Goal: Information Seeking & Learning: Find specific fact

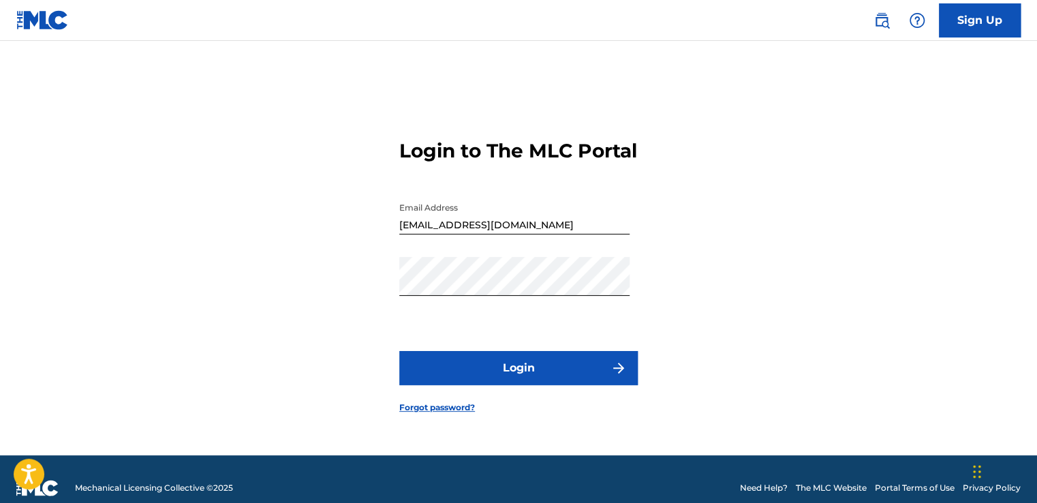
click at [559, 385] on button "Login" at bounding box center [518, 368] width 238 height 34
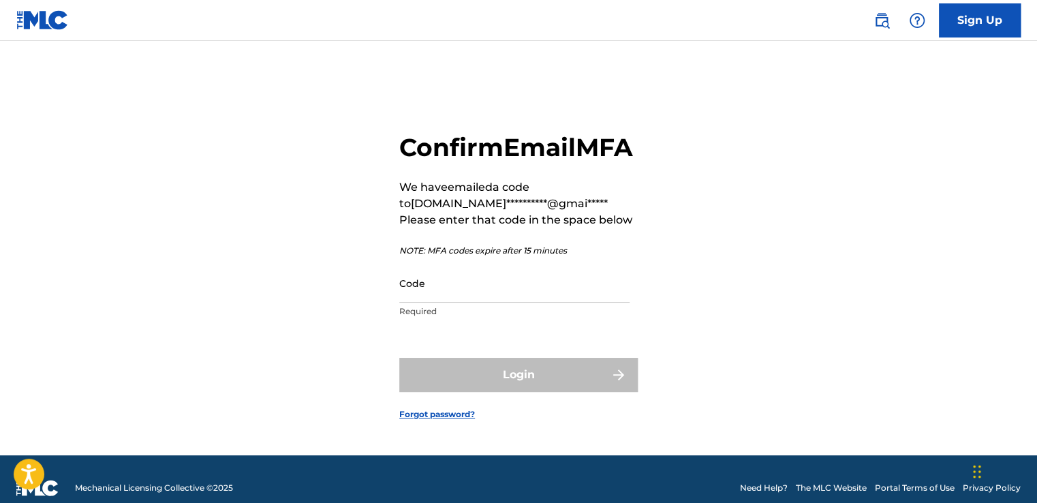
click at [436, 303] on input "Code" at bounding box center [514, 283] width 230 height 39
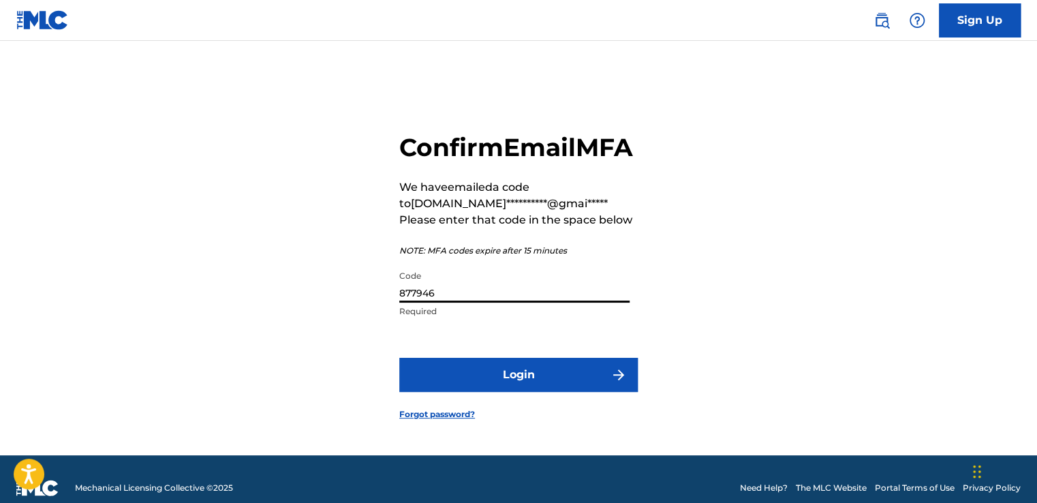
type input "877946"
click at [399, 358] on button "Login" at bounding box center [518, 375] width 238 height 34
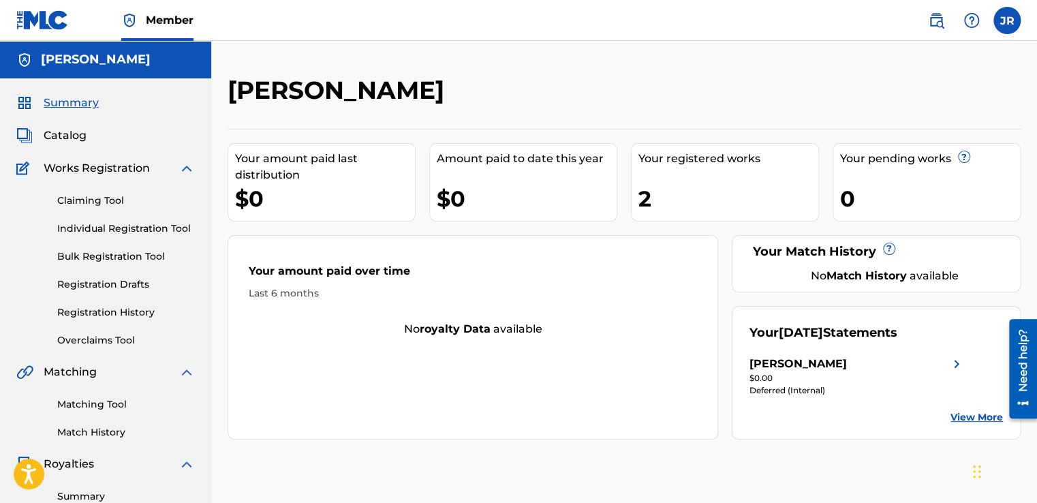
click at [187, 168] on img at bounding box center [187, 168] width 16 height 16
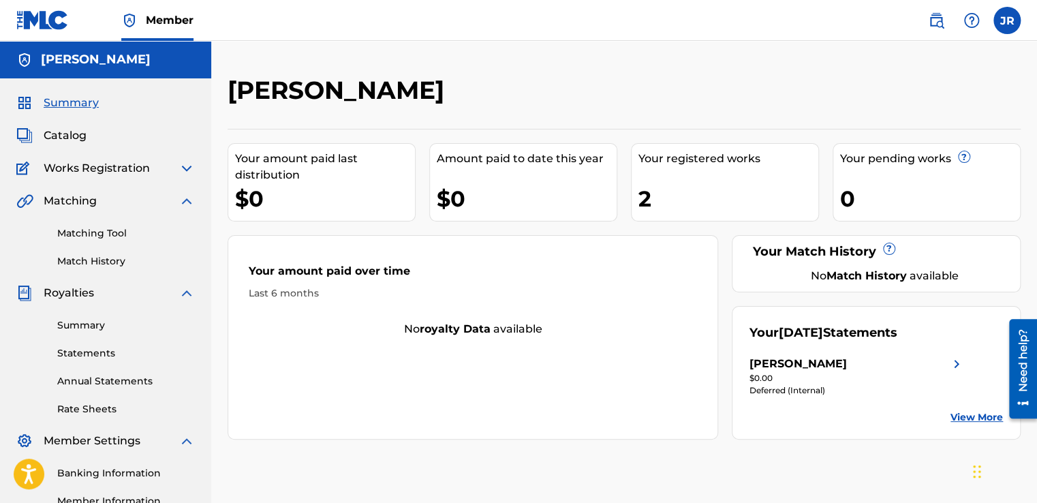
click at [189, 200] on img at bounding box center [187, 201] width 16 height 16
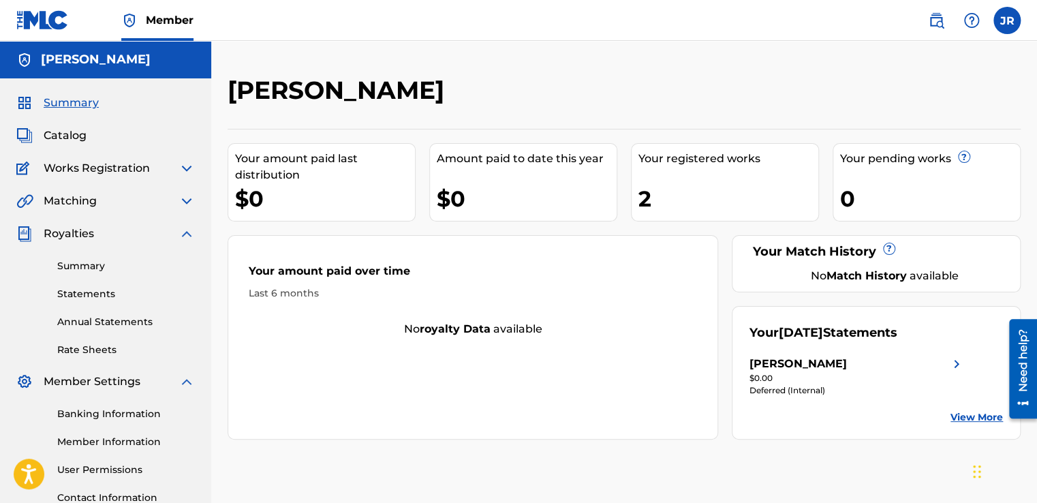
click at [183, 222] on div "Summary Catalog Works Registration Claiming Tool Individual Registration Tool B…" at bounding box center [105, 313] width 211 height 471
click at [185, 231] on img at bounding box center [187, 234] width 16 height 16
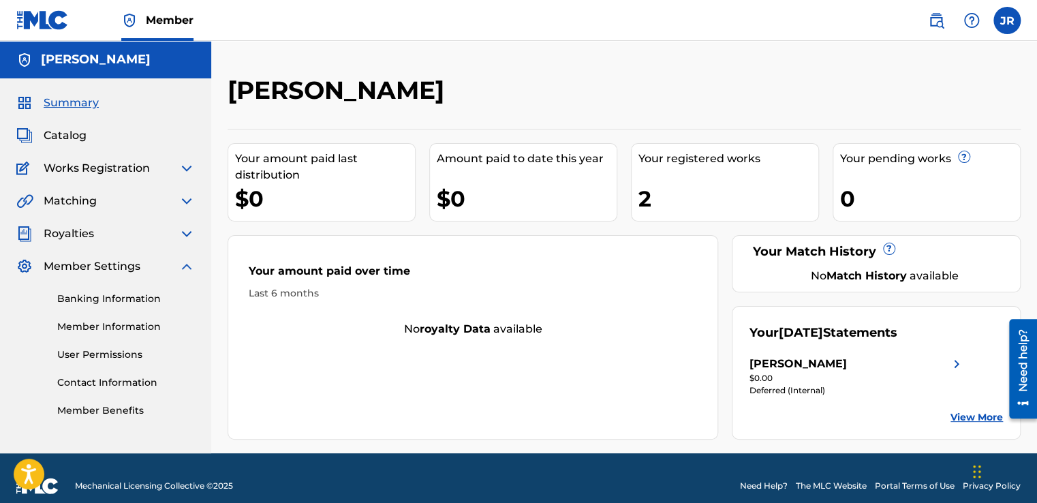
click at [186, 266] on img at bounding box center [187, 266] width 16 height 16
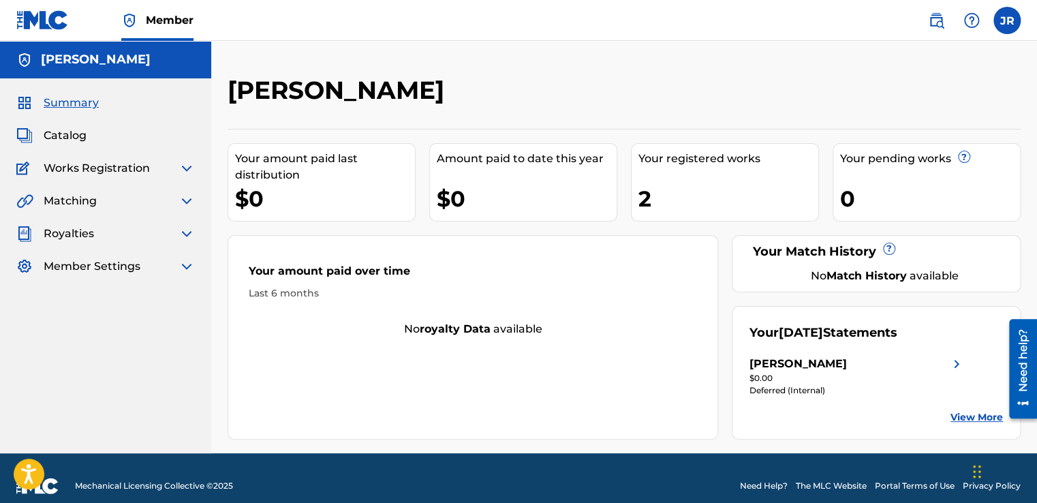
click at [182, 237] on img at bounding box center [187, 234] width 16 height 16
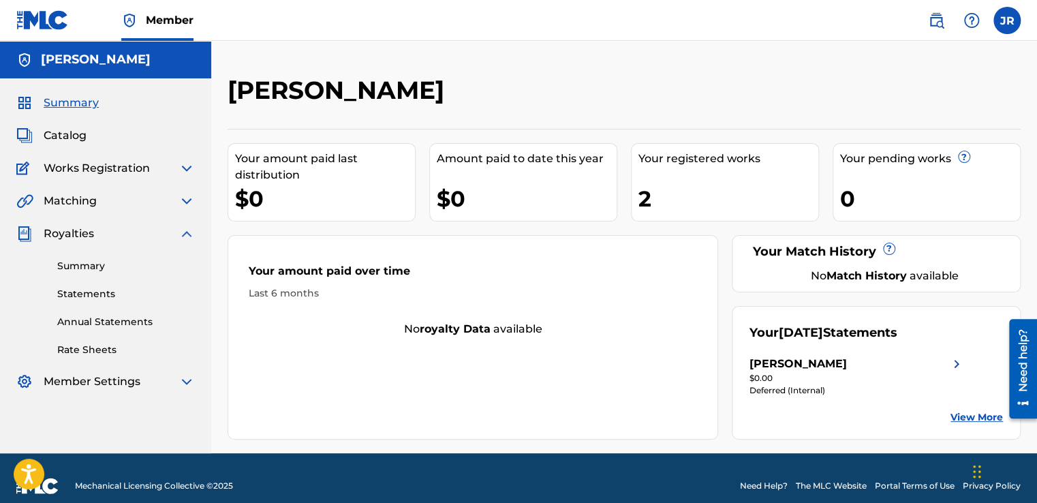
click at [93, 267] on link "Summary" at bounding box center [126, 266] width 138 height 14
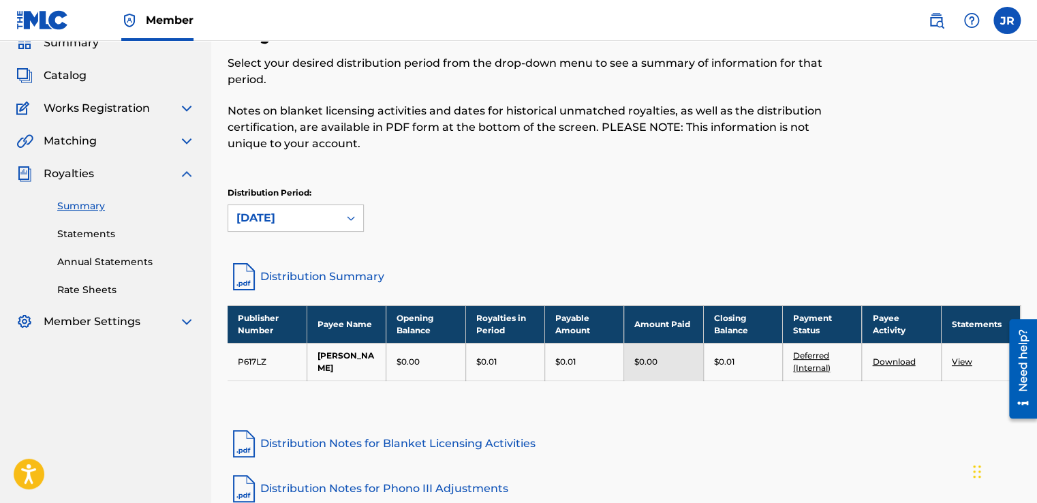
scroll to position [57, 0]
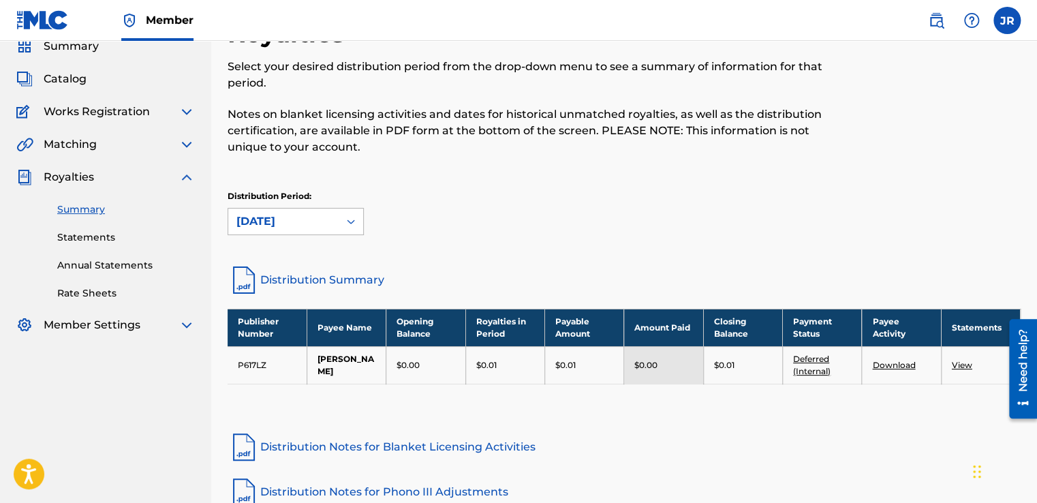
click at [355, 221] on icon at bounding box center [351, 222] width 14 height 14
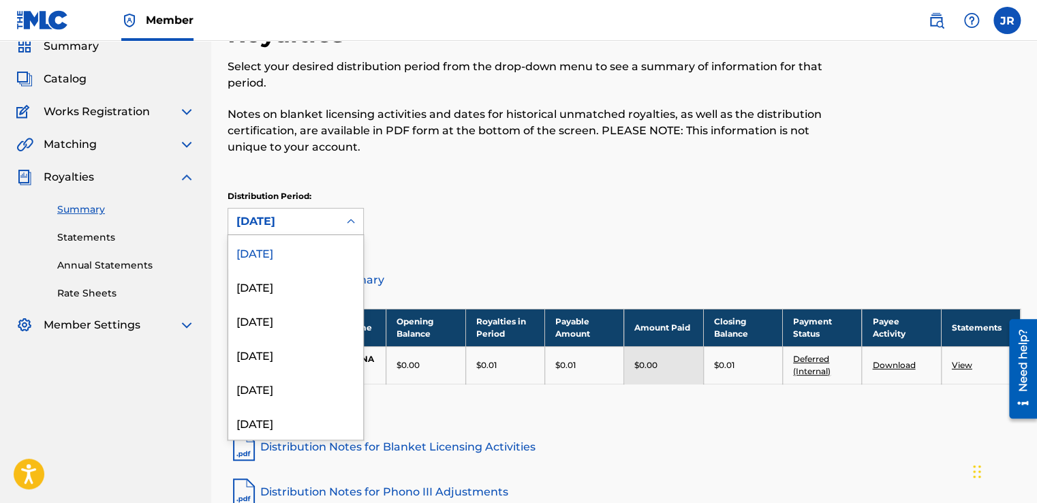
click at [426, 221] on div "Distribution Period: 53 results available. Use Up and Down to choose options, p…" at bounding box center [624, 212] width 793 height 45
click at [335, 217] on div "[DATE]" at bounding box center [283, 221] width 110 height 26
click at [281, 247] on div "[DATE]" at bounding box center [295, 252] width 135 height 34
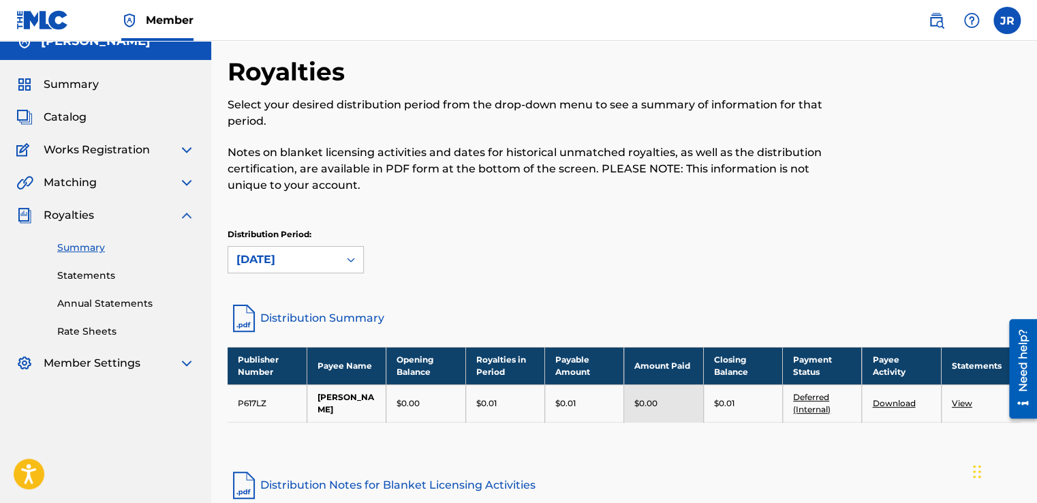
scroll to position [0, 0]
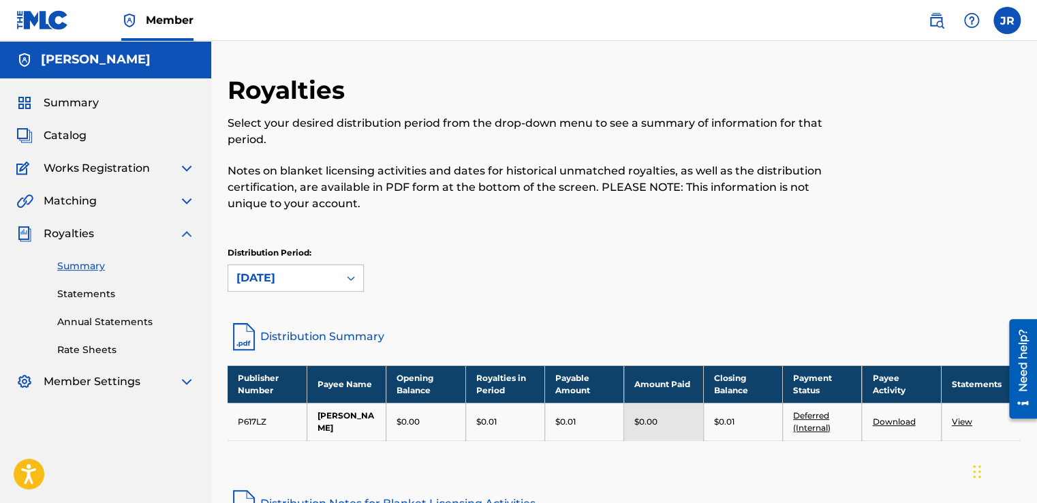
click at [95, 296] on link "Statements" at bounding box center [126, 294] width 138 height 14
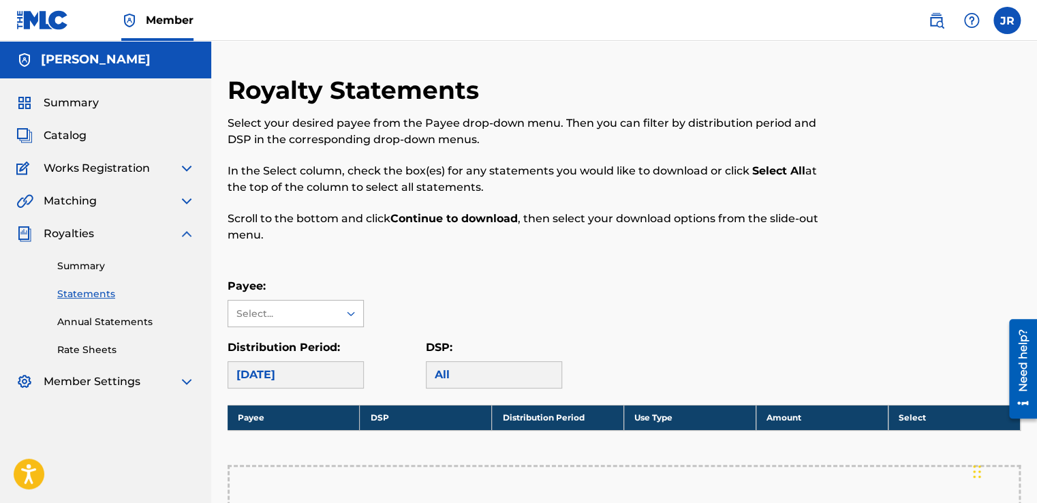
click at [328, 312] on div "Select..." at bounding box center [282, 314] width 93 height 14
click at [292, 345] on div "[PERSON_NAME]" at bounding box center [295, 344] width 135 height 34
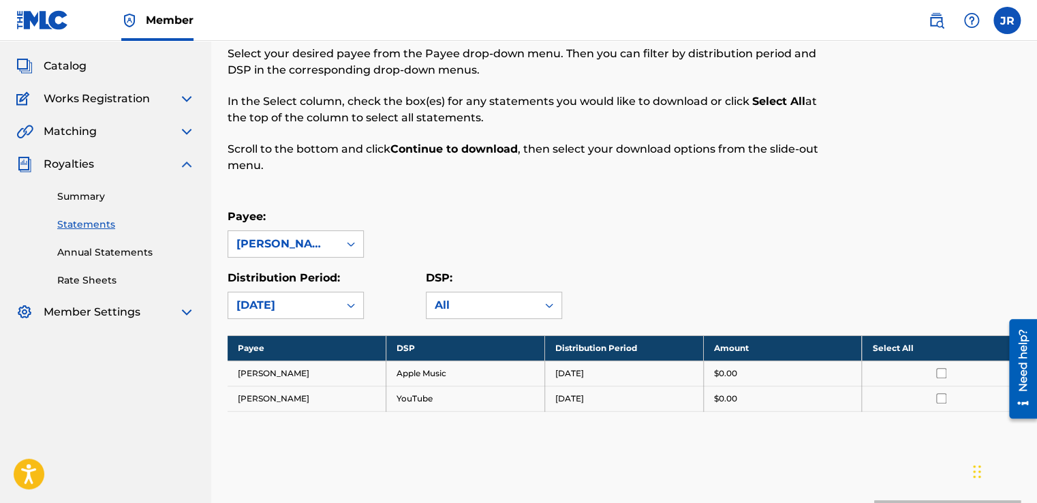
scroll to position [68, 0]
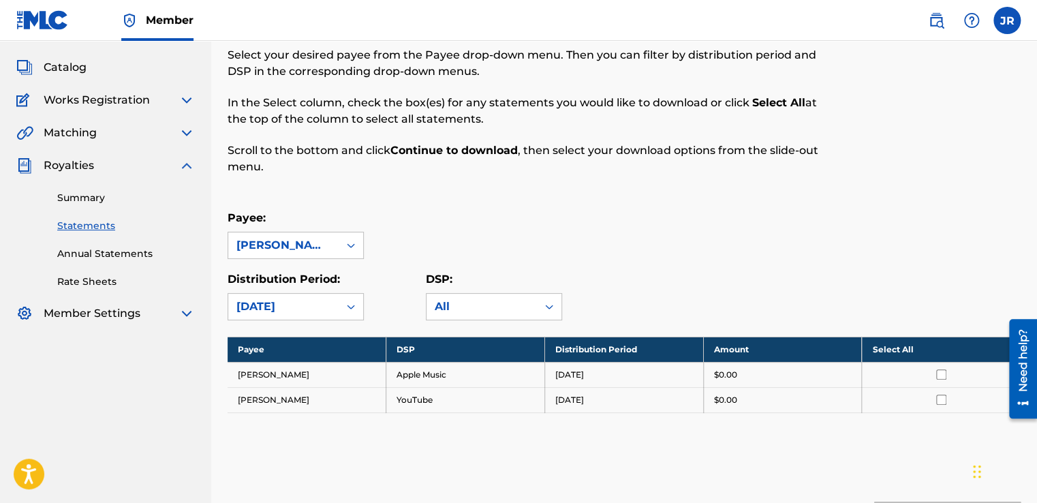
click at [191, 170] on img at bounding box center [187, 165] width 16 height 16
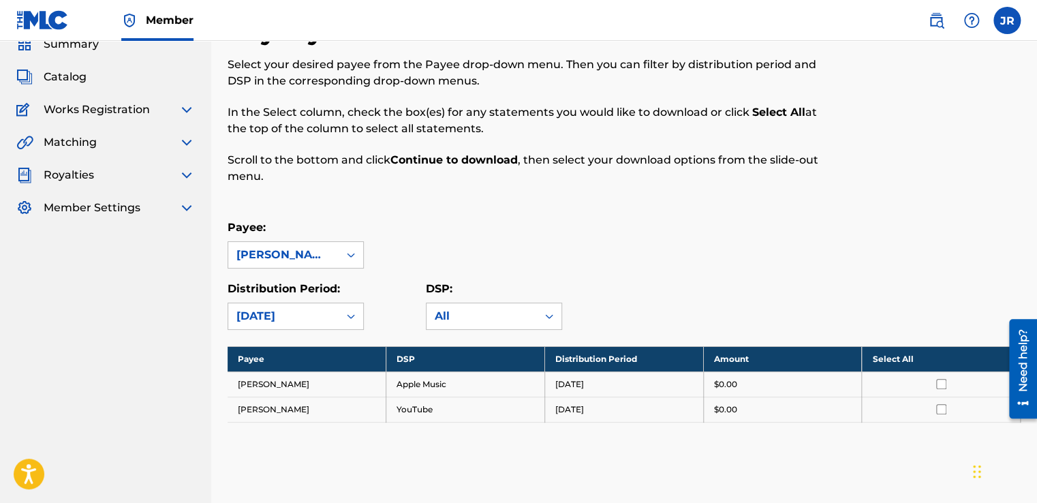
scroll to position [0, 0]
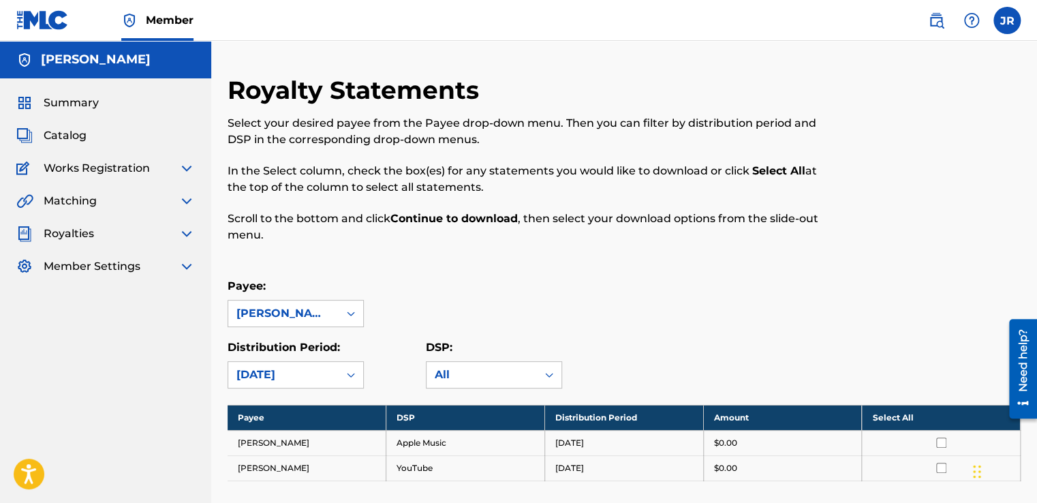
click at [71, 138] on span "Catalog" at bounding box center [65, 135] width 43 height 16
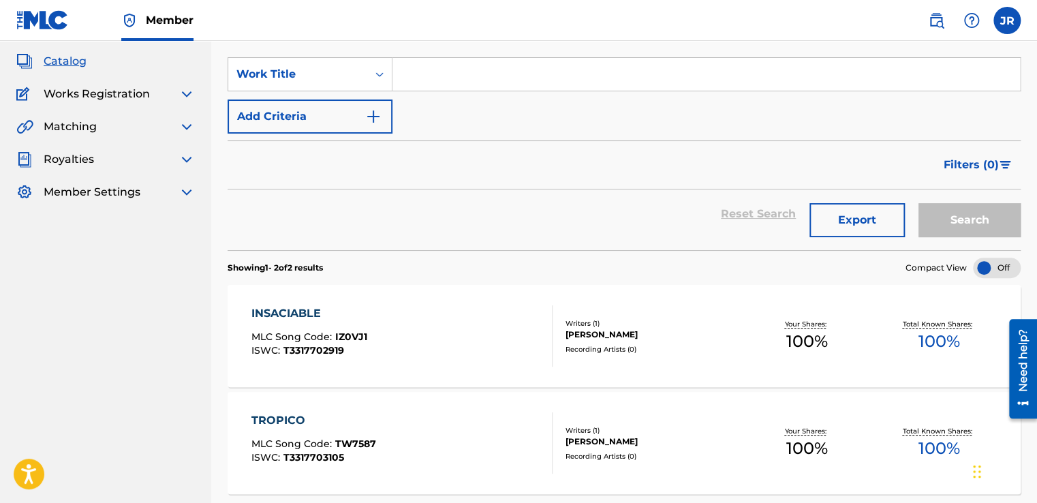
scroll to position [194, 0]
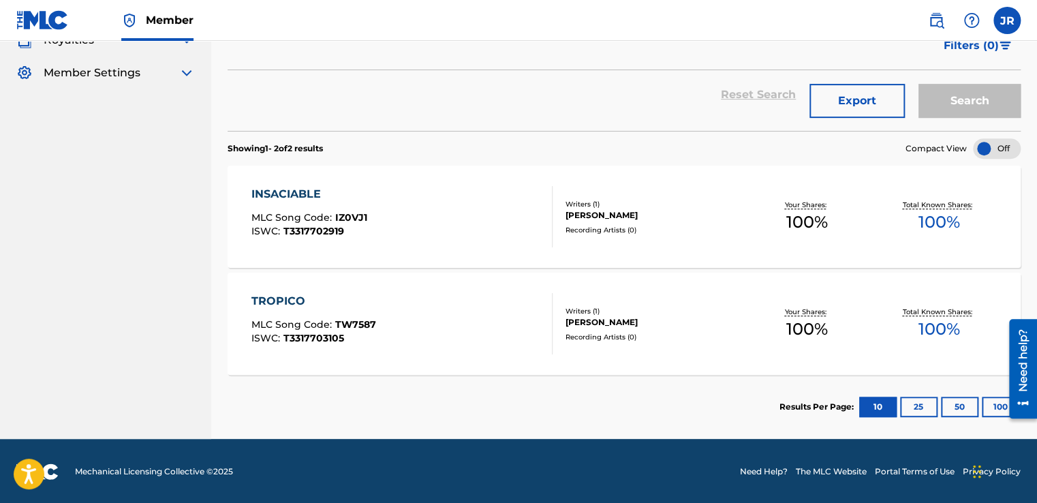
click at [471, 222] on div "INSACIABLE MLC Song Code : IZ0VJ1 ISWC : T3317702919" at bounding box center [401, 216] width 301 height 61
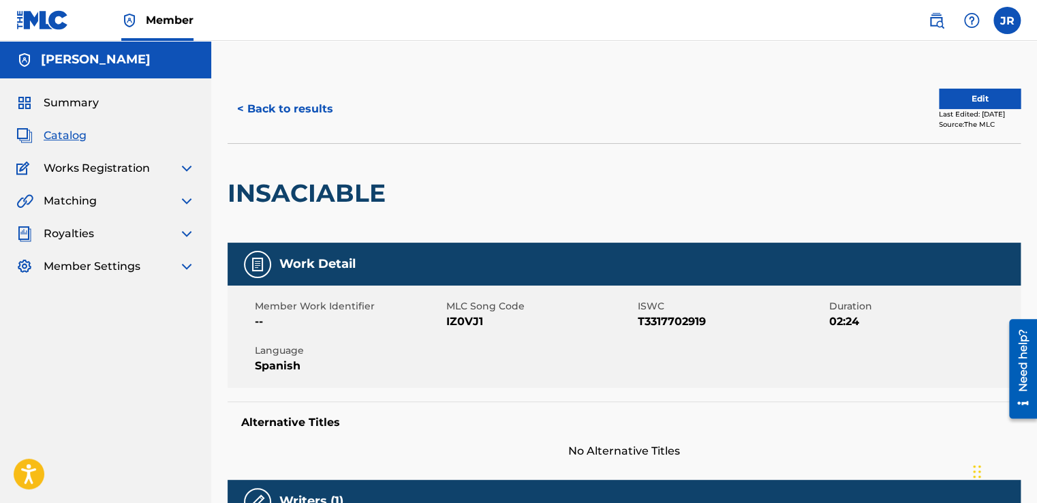
click at [253, 113] on button "< Back to results" at bounding box center [285, 109] width 115 height 34
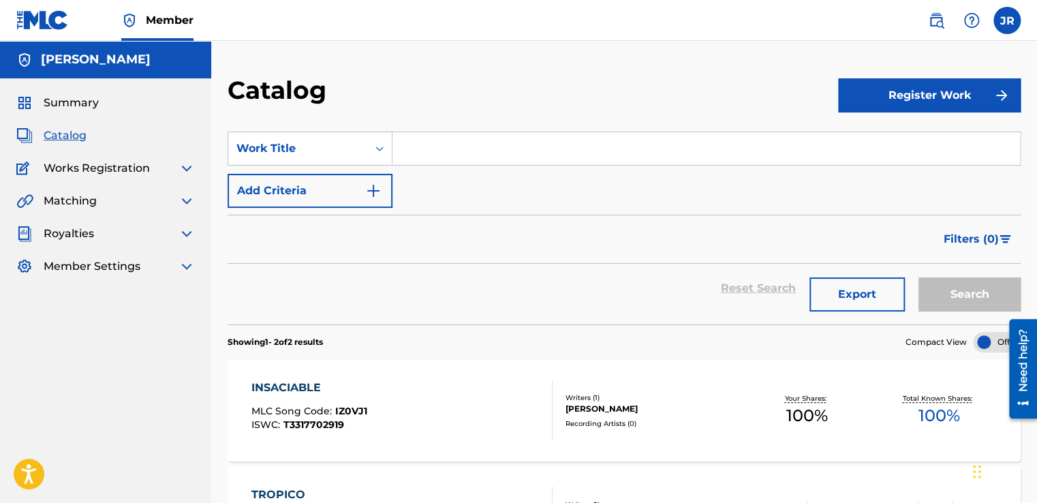
click at [85, 105] on span "Summary" at bounding box center [71, 103] width 55 height 16
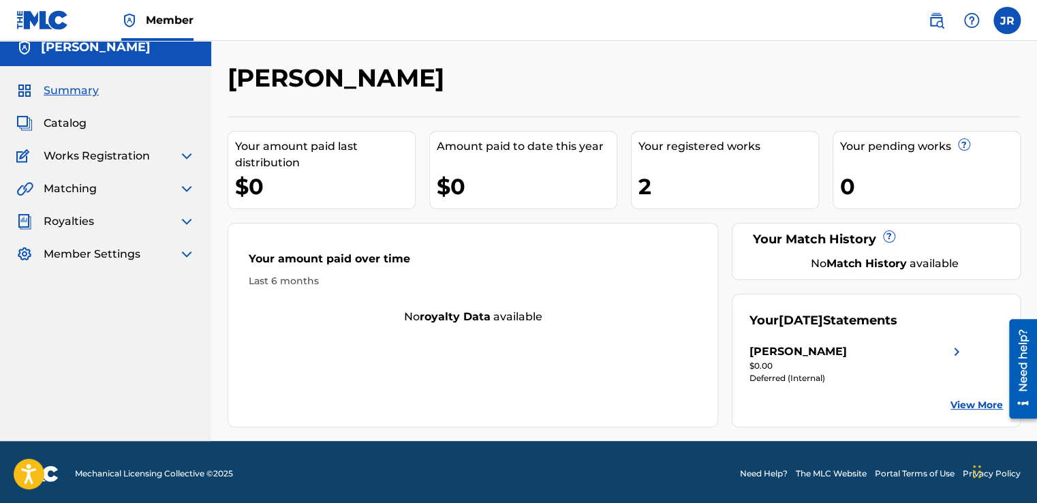
scroll to position [15, 0]
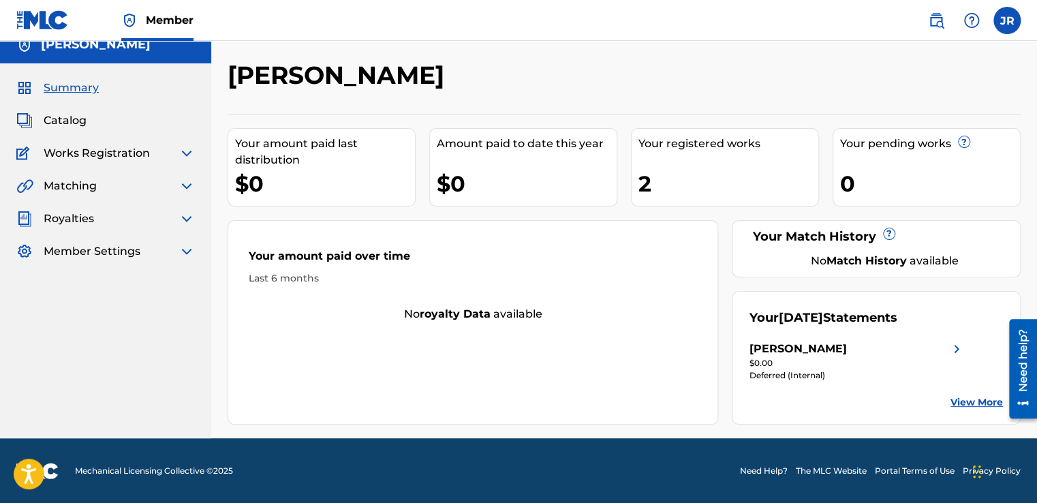
click at [186, 151] on img at bounding box center [187, 153] width 16 height 16
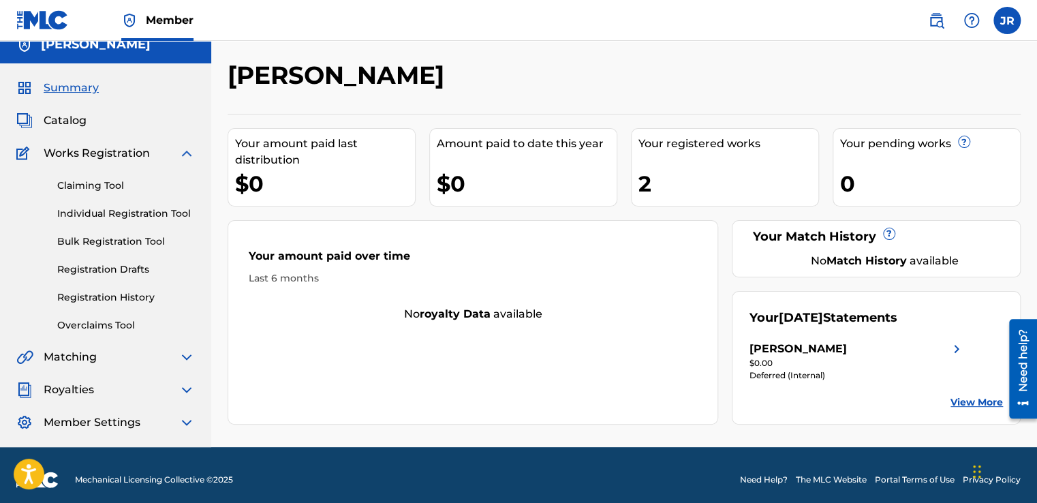
click at [108, 294] on link "Registration History" at bounding box center [126, 297] width 138 height 14
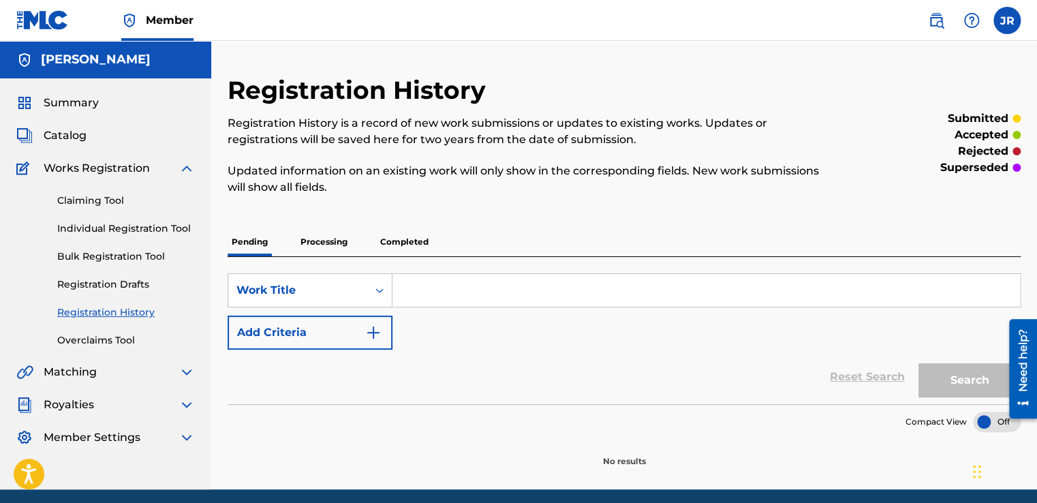
scroll to position [51, 0]
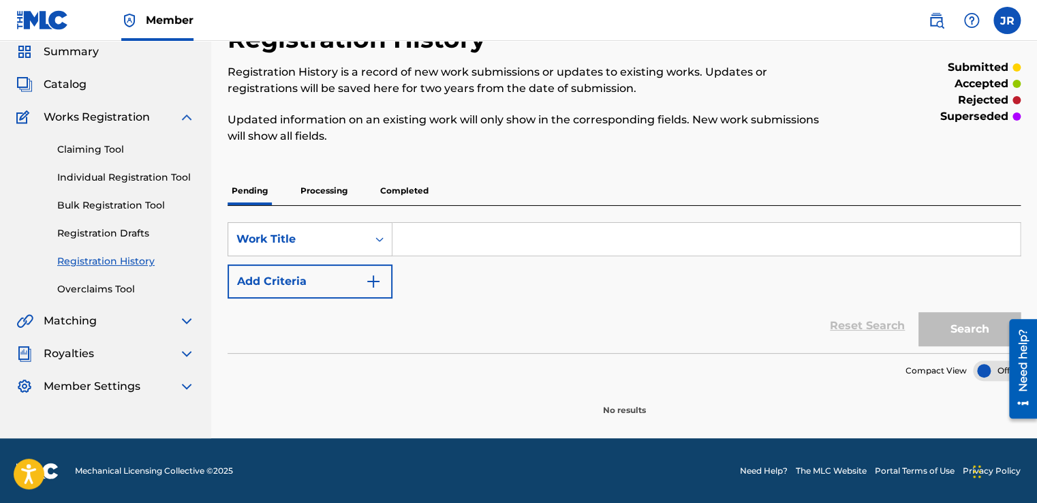
click at [324, 193] on p "Processing" at bounding box center [323, 190] width 55 height 29
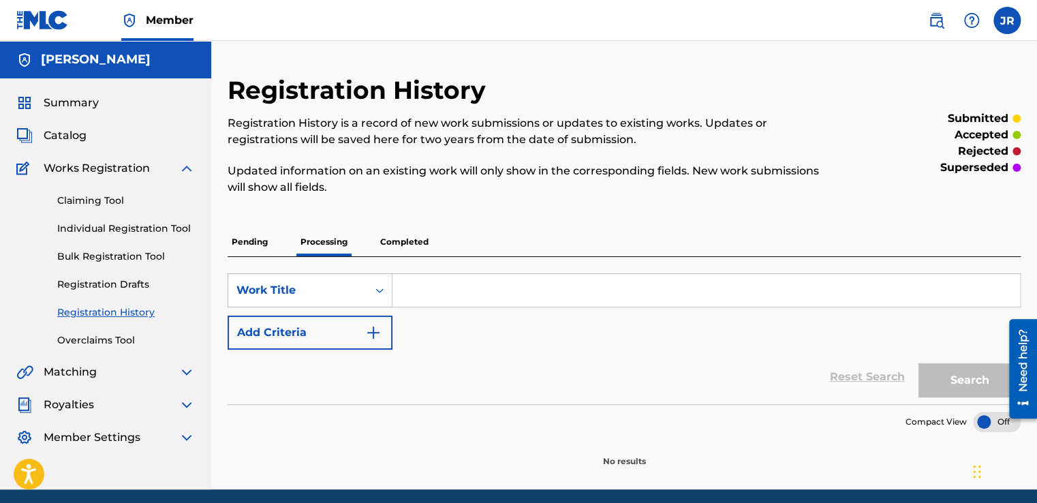
scroll to position [51, 0]
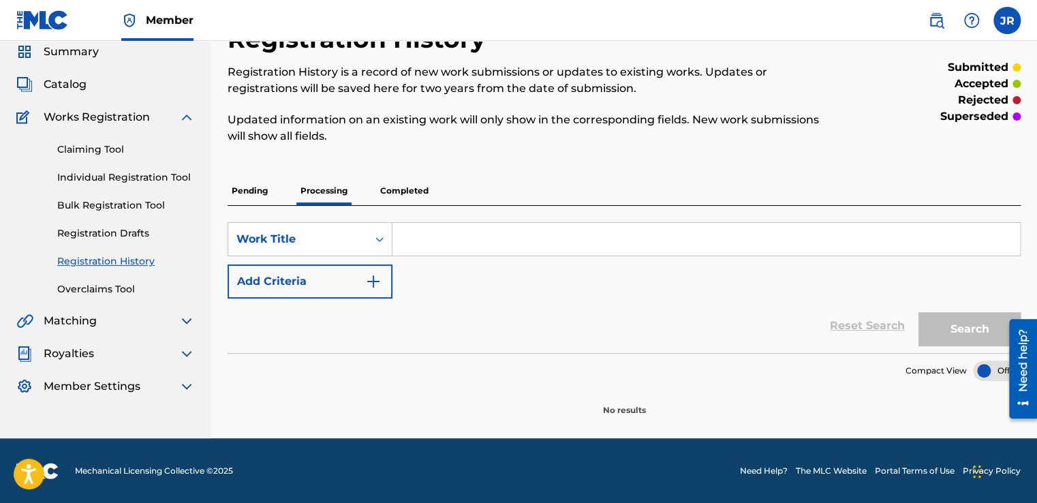
click at [403, 185] on p "Completed" at bounding box center [404, 190] width 57 height 29
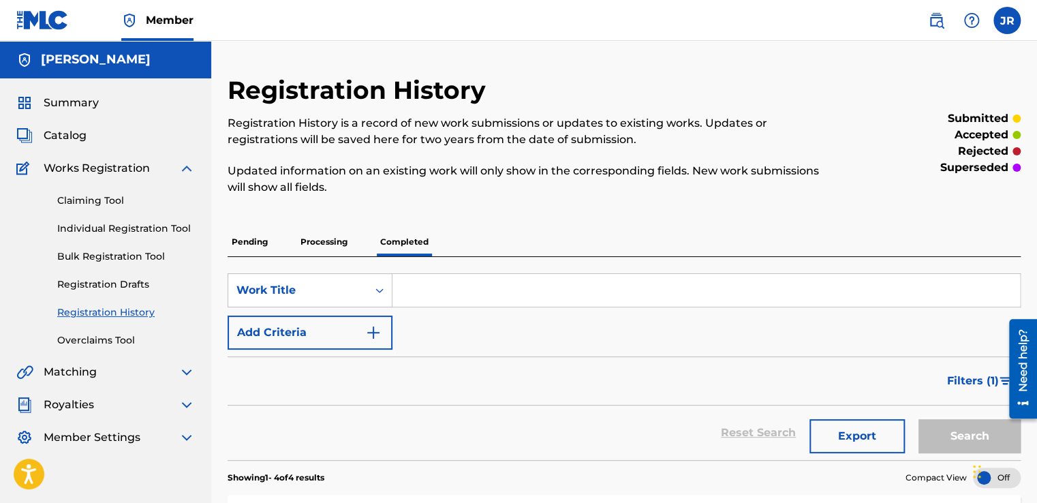
click at [74, 140] on span "Catalog" at bounding box center [65, 135] width 43 height 16
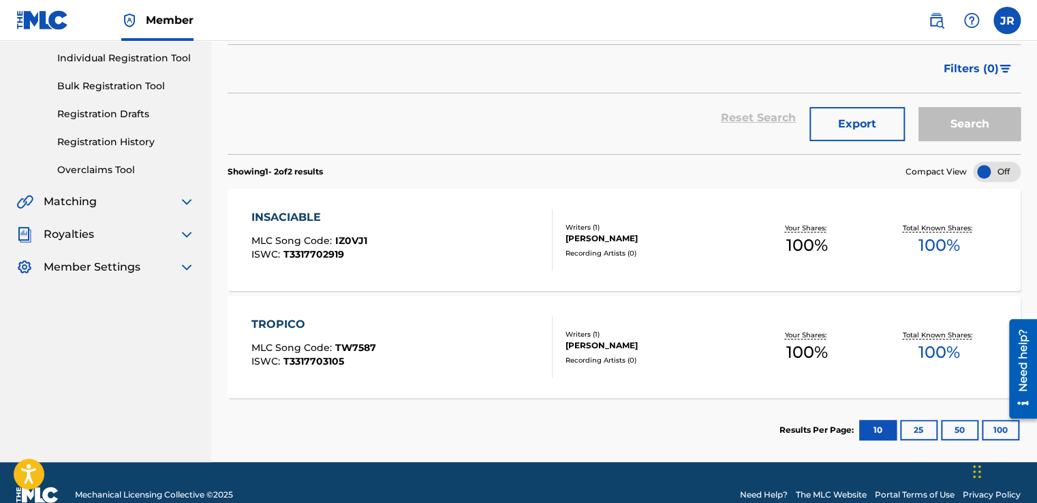
scroll to position [194, 0]
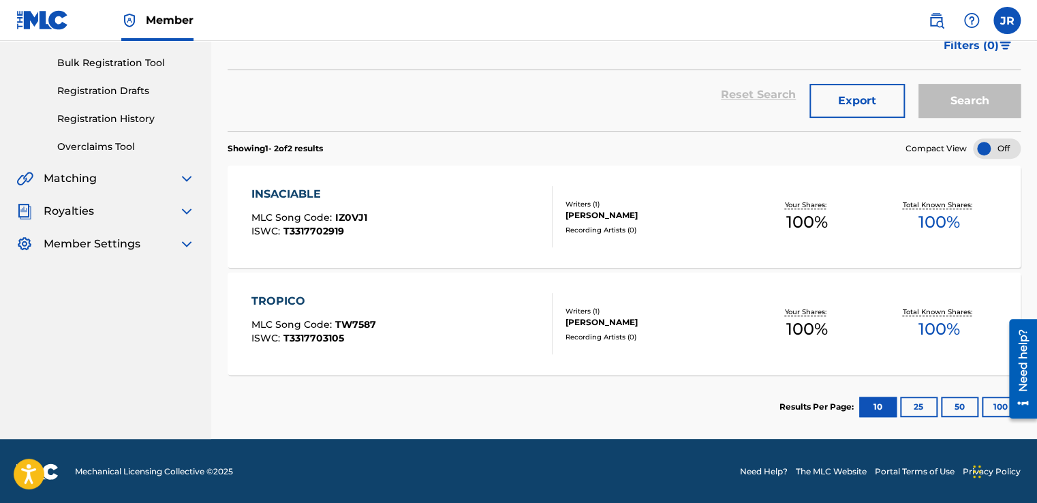
click at [501, 228] on div "INSACIABLE MLC Song Code : IZ0VJ1 ISWC : T3317702919" at bounding box center [401, 216] width 301 height 61
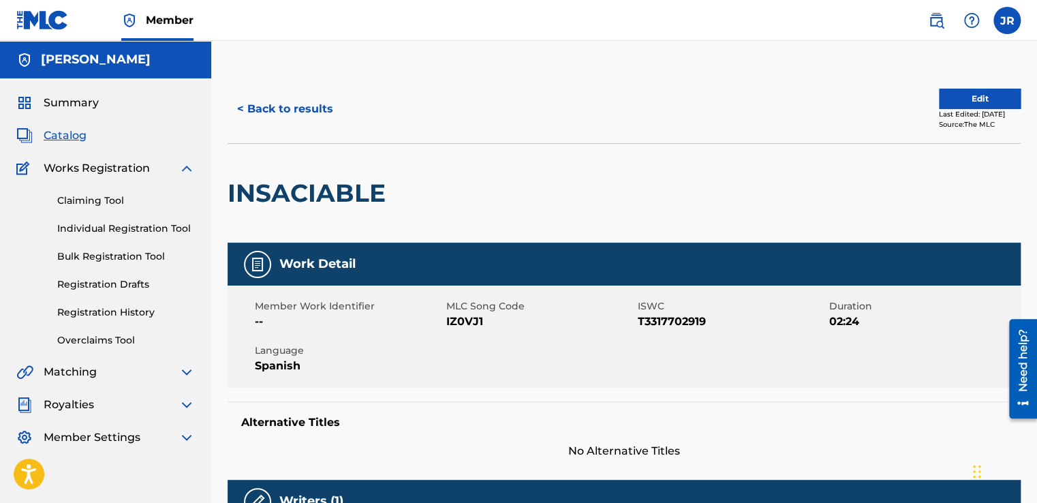
click at [126, 312] on link "Registration History" at bounding box center [126, 312] width 138 height 14
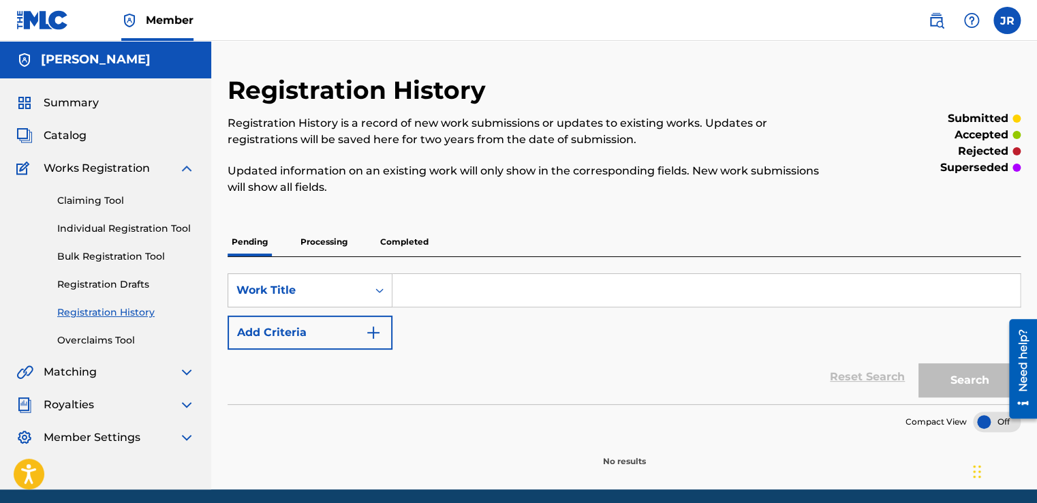
click at [402, 228] on div "Registration History Registration History is a record of new work submissions o…" at bounding box center [624, 271] width 793 height 392
drag, startPoint x: 403, startPoint y: 228, endPoint x: 416, endPoint y: 242, distance: 19.8
click at [404, 238] on p "Completed" at bounding box center [404, 242] width 57 height 29
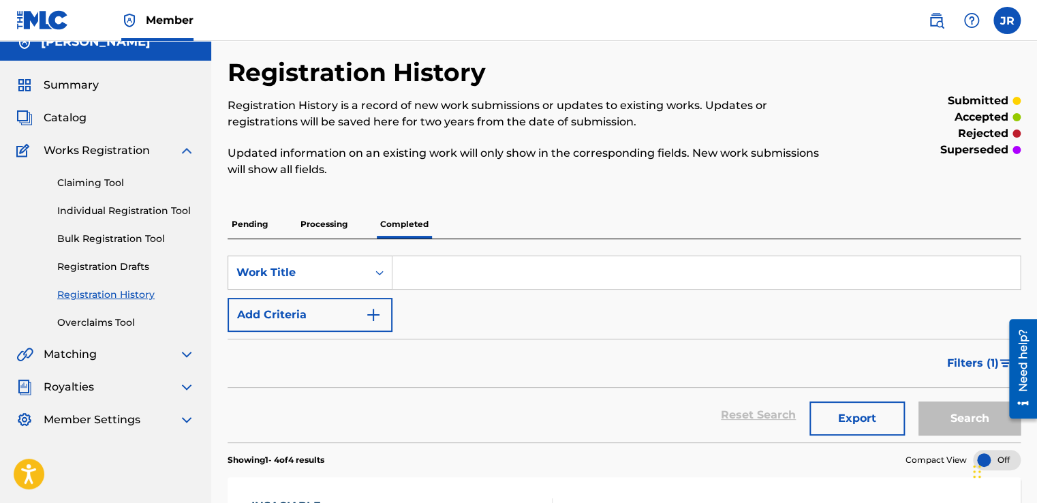
scroll to position [273, 0]
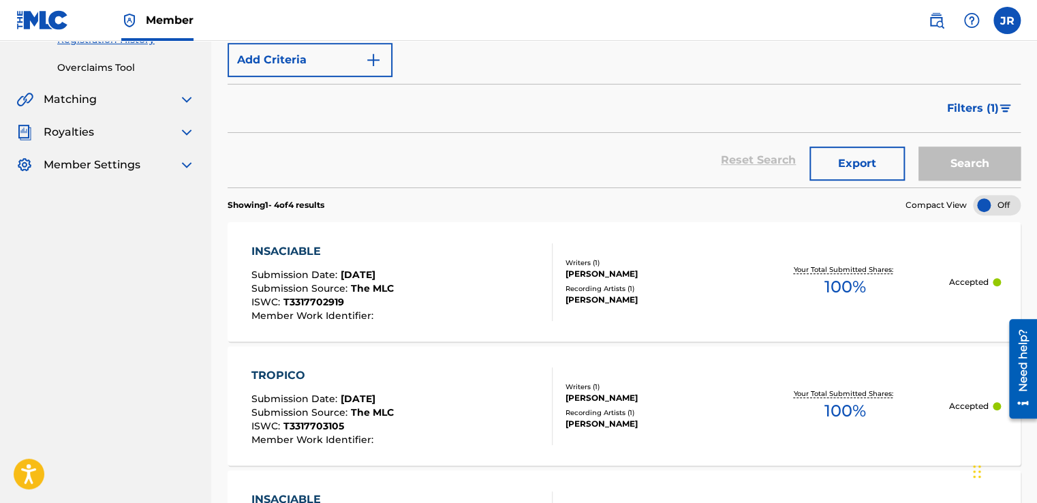
click at [416, 294] on div "INSACIABLE Submission Date : [DATE] Submission Source : The MLC ISWC : T3317702…" at bounding box center [401, 282] width 301 height 78
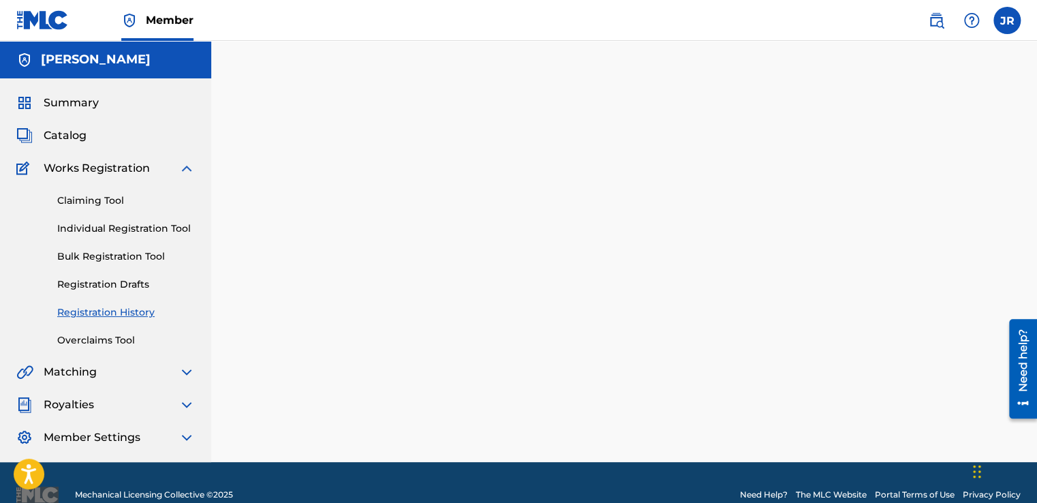
click at [417, 294] on div at bounding box center [624, 268] width 826 height 387
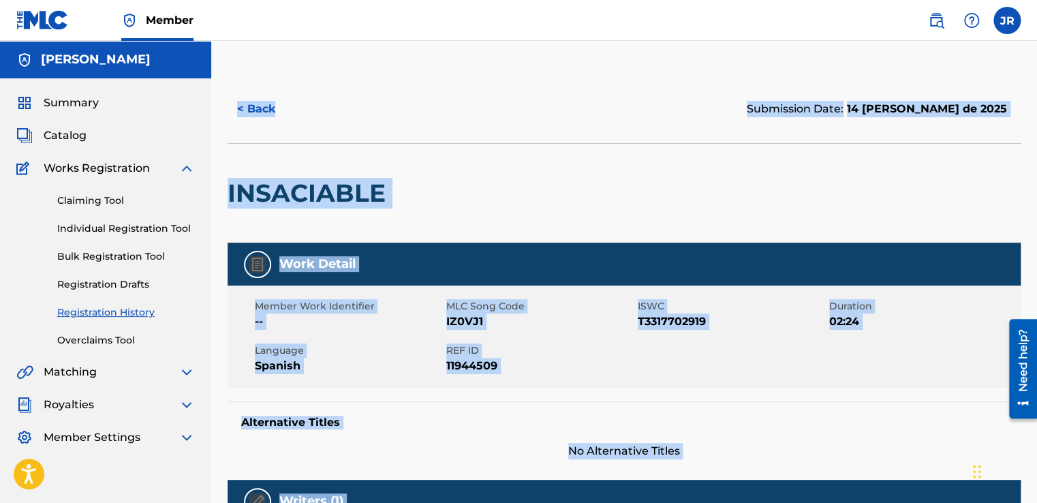
click at [558, 216] on div at bounding box center [483, 193] width 183 height 99
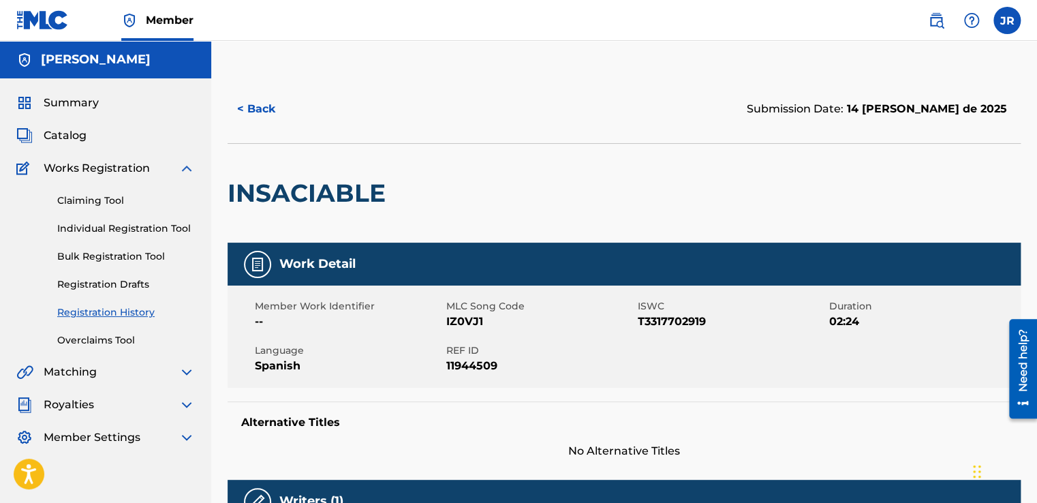
drag, startPoint x: 68, startPoint y: 127, endPoint x: 87, endPoint y: 113, distance: 23.8
click at [68, 127] on span "Catalog" at bounding box center [65, 135] width 43 height 16
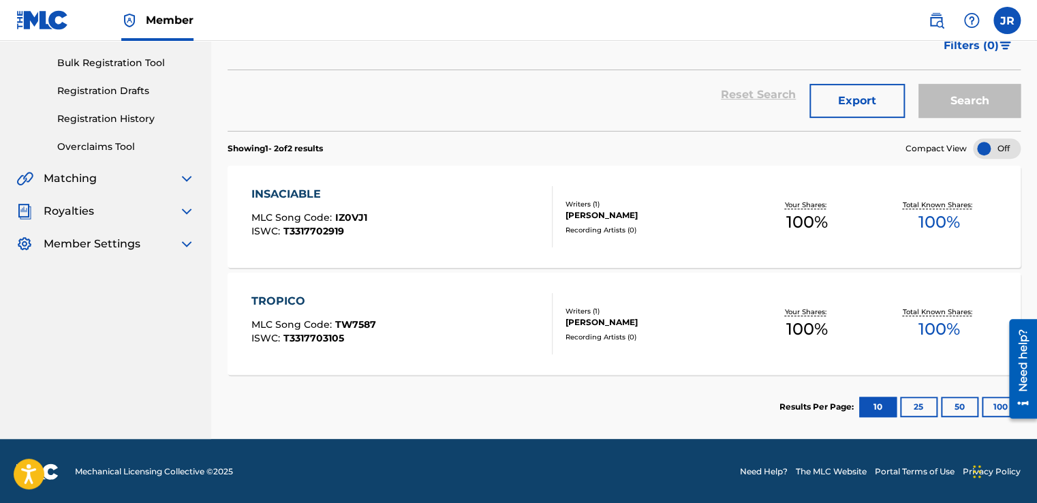
scroll to position [194, 0]
click at [499, 215] on div "INSACIABLE MLC Song Code : IZ0VJ1 ISWC : T3317702919" at bounding box center [401, 216] width 301 height 61
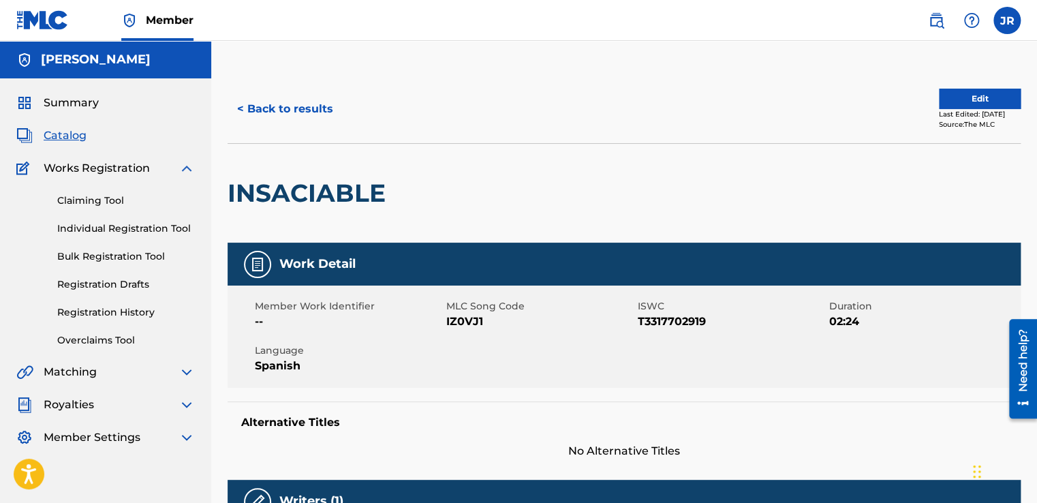
click at [119, 309] on link "Registration History" at bounding box center [126, 312] width 138 height 14
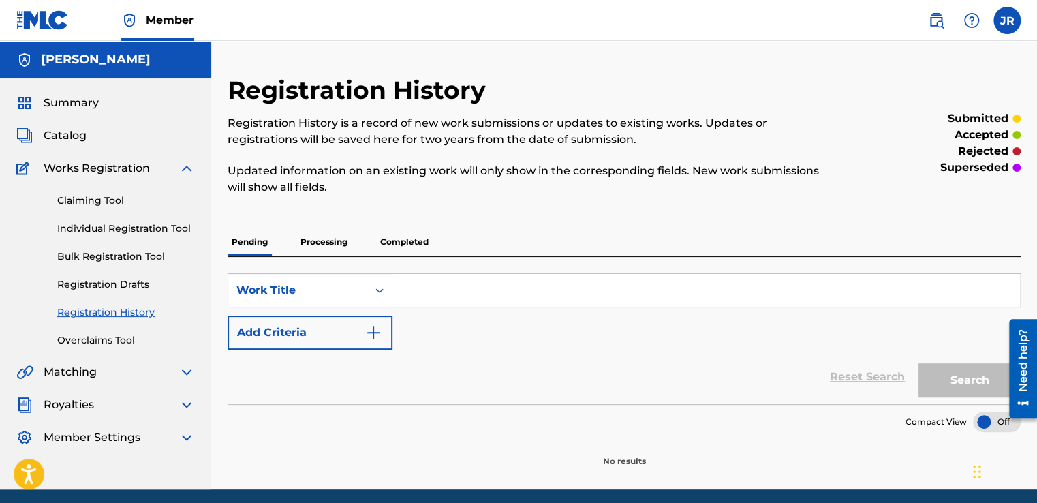
click at [412, 244] on p "Completed" at bounding box center [404, 242] width 57 height 29
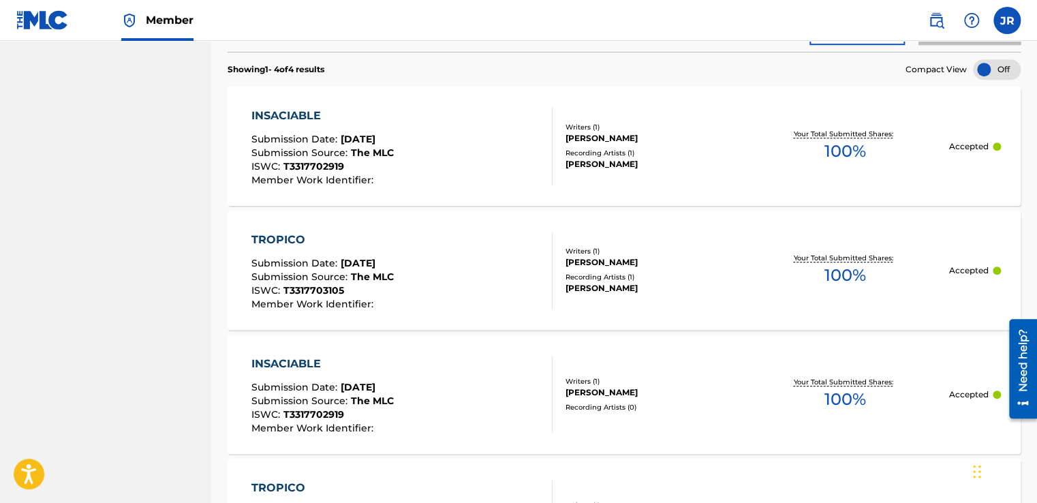
scroll to position [409, 0]
click at [586, 147] on div "Recording Artists ( 1 )" at bounding box center [653, 152] width 175 height 10
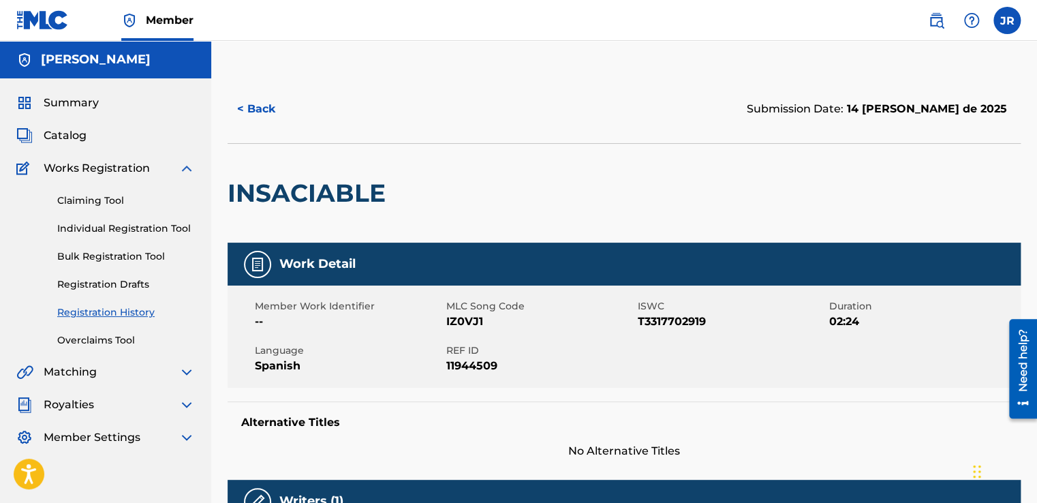
click at [78, 139] on span "Catalog" at bounding box center [65, 135] width 43 height 16
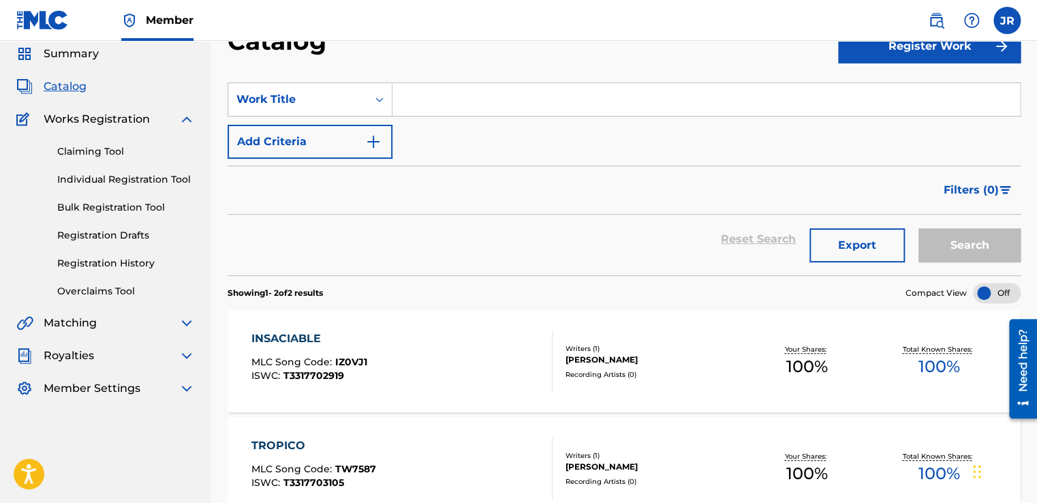
scroll to position [194, 0]
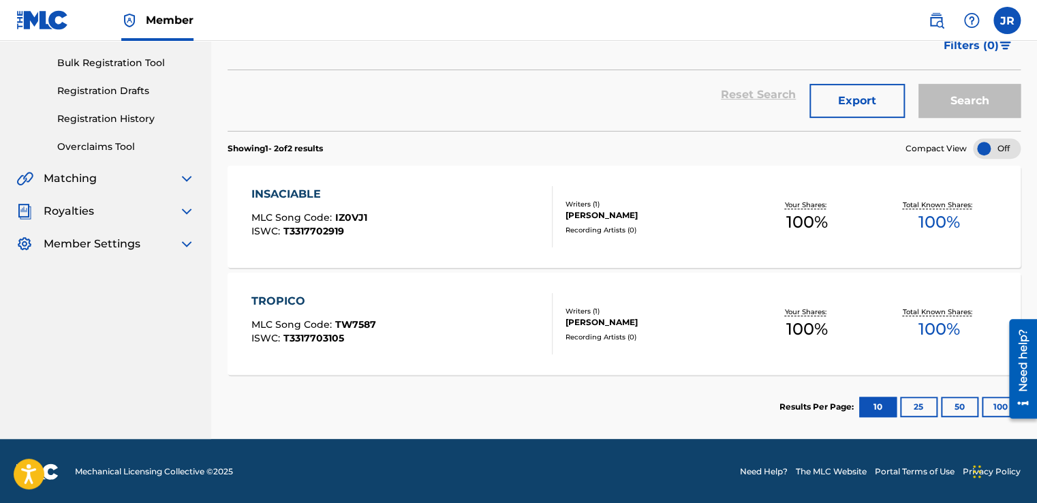
click at [507, 208] on div "INSACIABLE MLC Song Code : IZ0VJ1 ISWC : T3317702919" at bounding box center [401, 216] width 301 height 61
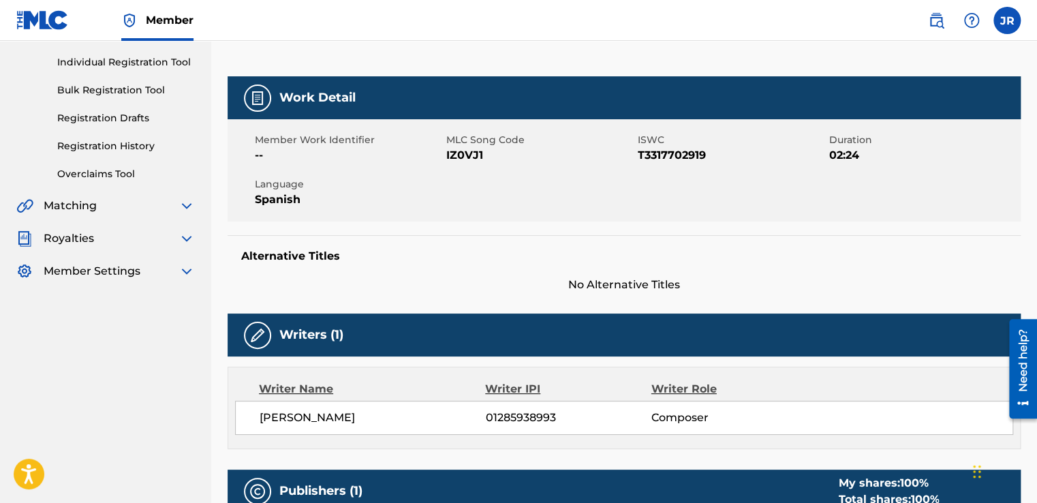
scroll to position [90, 0]
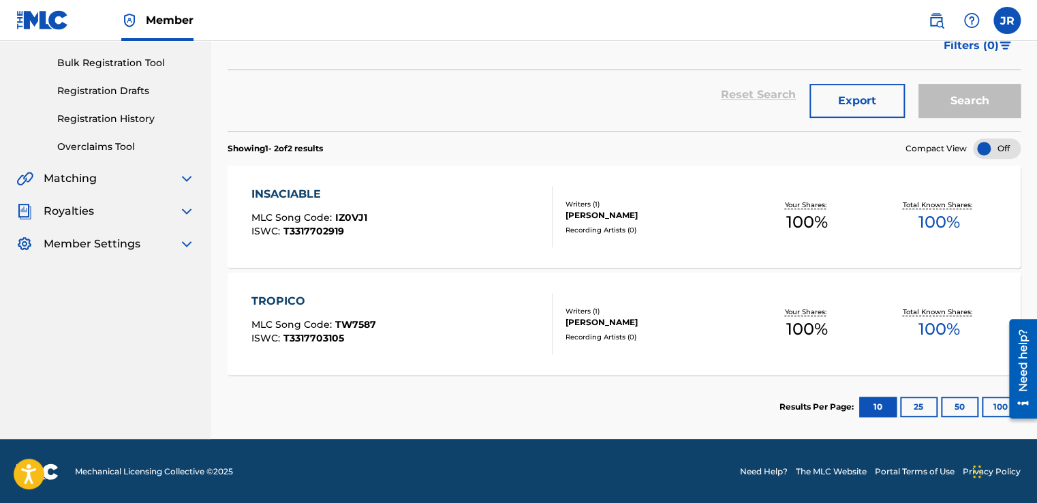
scroll to position [125, 0]
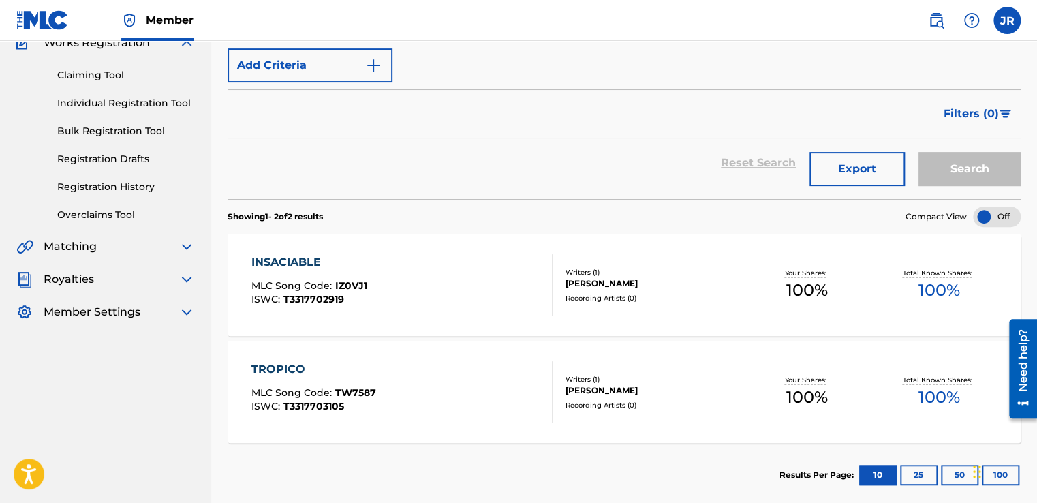
click at [435, 297] on div "INSACIABLE MLC Song Code : IZ0VJ1 ISWC : T3317702919" at bounding box center [401, 284] width 301 height 61
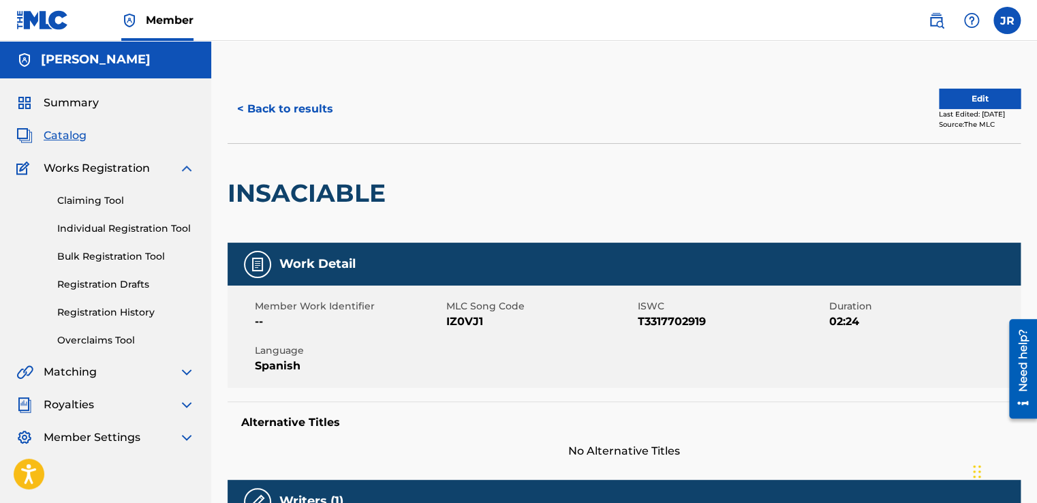
click at [143, 317] on link "Registration History" at bounding box center [126, 312] width 138 height 14
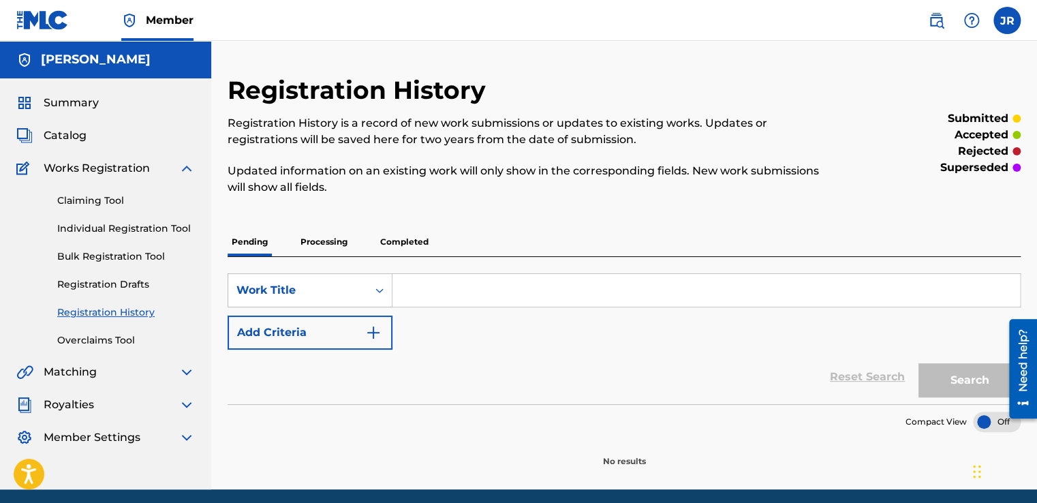
click at [427, 241] on p "Completed" at bounding box center [404, 242] width 57 height 29
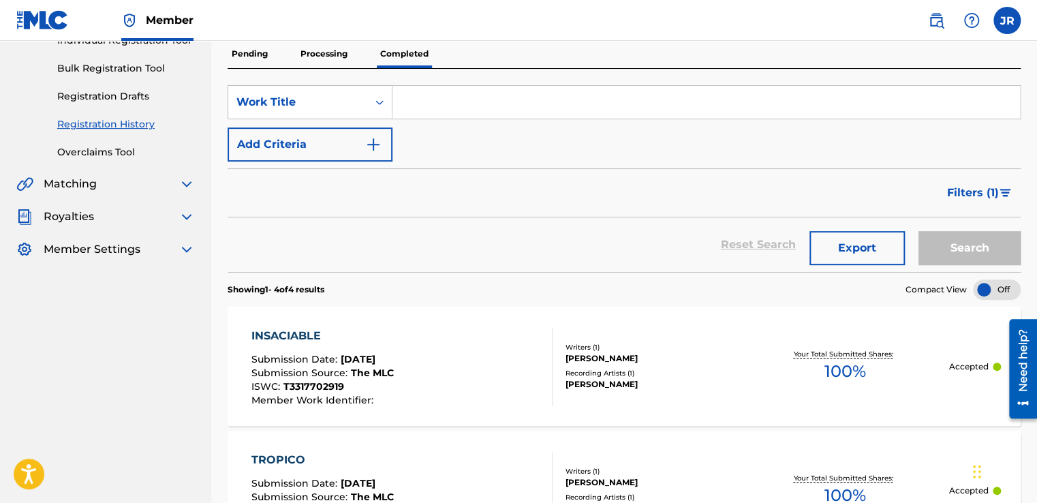
scroll to position [313, 0]
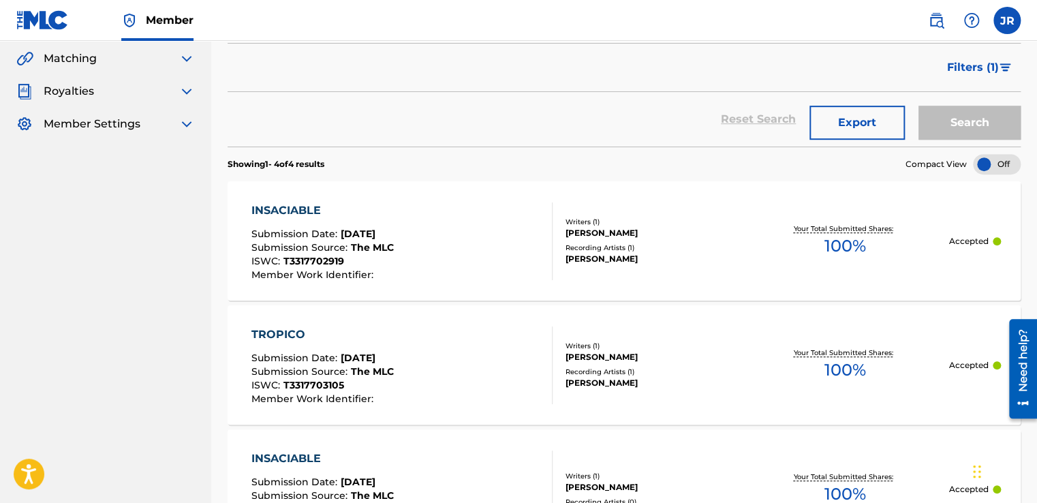
click at [537, 255] on div "INSACIABLE Submission Date : [DATE] Submission Source : The MLC ISWC : T3317702…" at bounding box center [401, 241] width 301 height 78
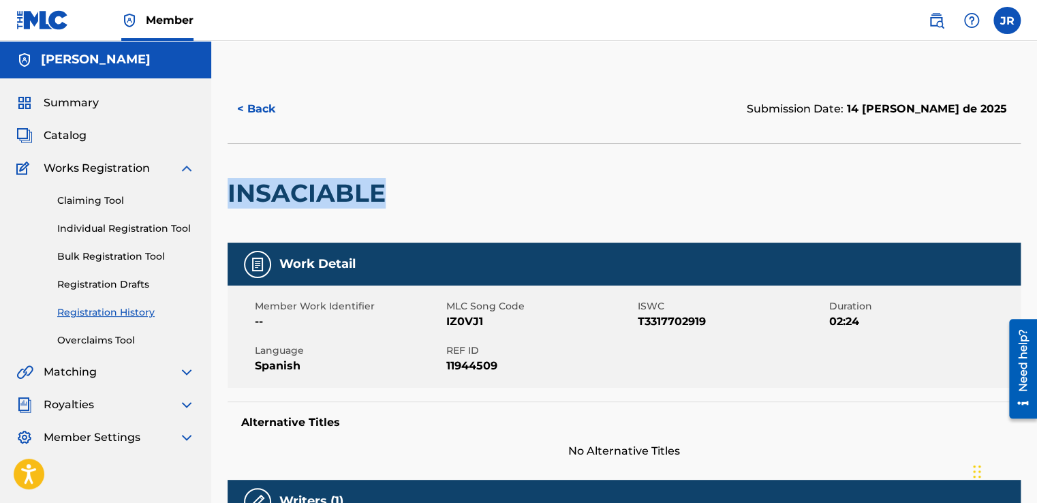
drag, startPoint x: 390, startPoint y: 201, endPoint x: 228, endPoint y: 221, distance: 162.8
click at [228, 221] on div "INSACIABLE" at bounding box center [310, 193] width 165 height 99
copy h2 "INSACIABLE"
click at [414, 102] on div "< Back" at bounding box center [426, 109] width 397 height 34
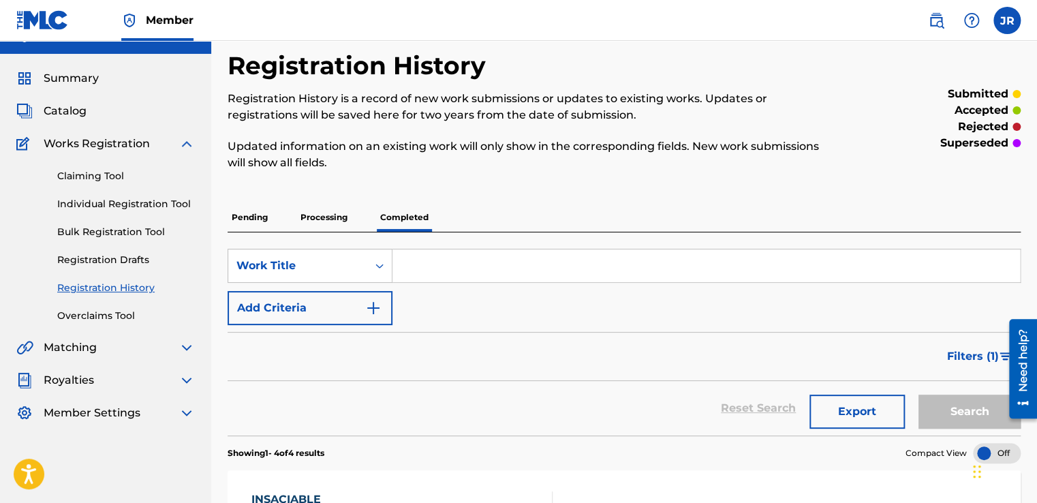
scroll to position [25, 0]
click at [84, 119] on div "Summary Catalog Works Registration Claiming Tool Individual Registration Tool B…" at bounding box center [105, 246] width 211 height 384
click at [84, 113] on span "Catalog" at bounding box center [65, 111] width 43 height 16
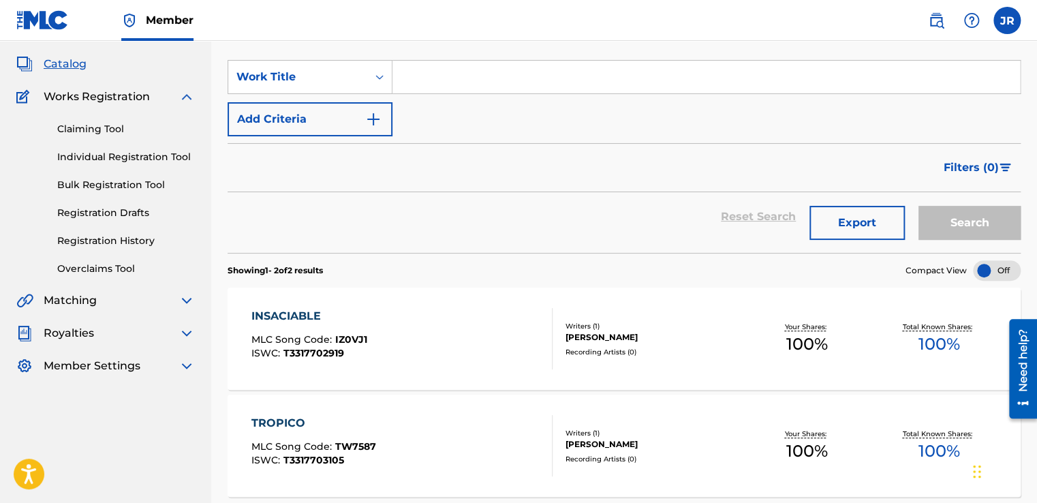
scroll to position [194, 0]
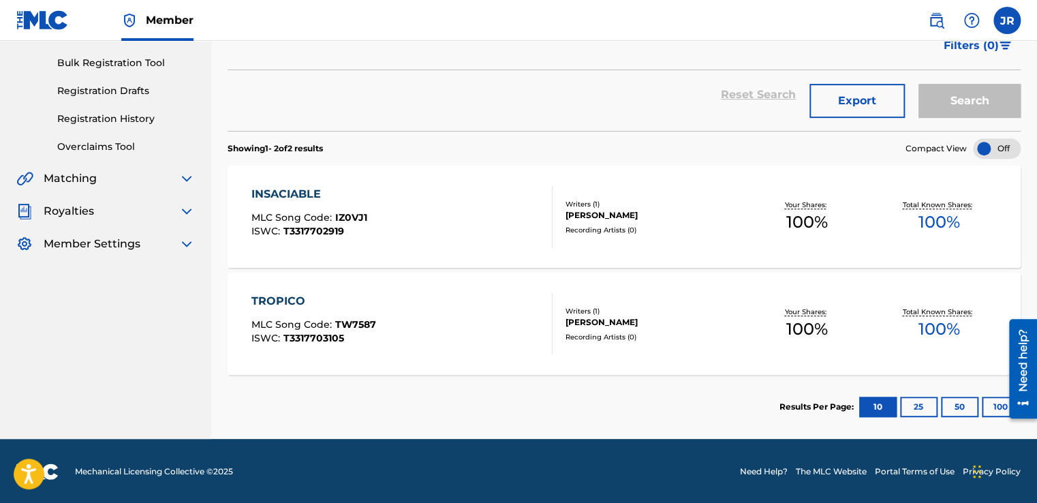
click at [442, 206] on div "INSACIABLE MLC Song Code : IZ0VJ1 ISWC : T3317702919" at bounding box center [401, 216] width 301 height 61
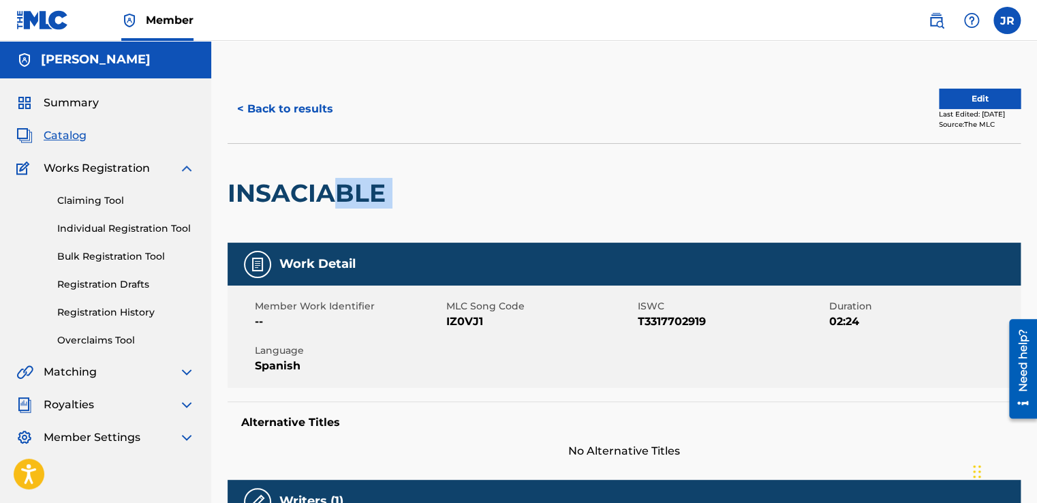
drag, startPoint x: 386, startPoint y: 191, endPoint x: 340, endPoint y: 190, distance: 45.7
click at [340, 190] on div "INSACIABLE" at bounding box center [624, 192] width 793 height 99
drag, startPoint x: 340, startPoint y: 190, endPoint x: 401, endPoint y: 191, distance: 60.6
click at [401, 191] on div at bounding box center [483, 193] width 183 height 99
click at [415, 209] on div at bounding box center [483, 193] width 183 height 99
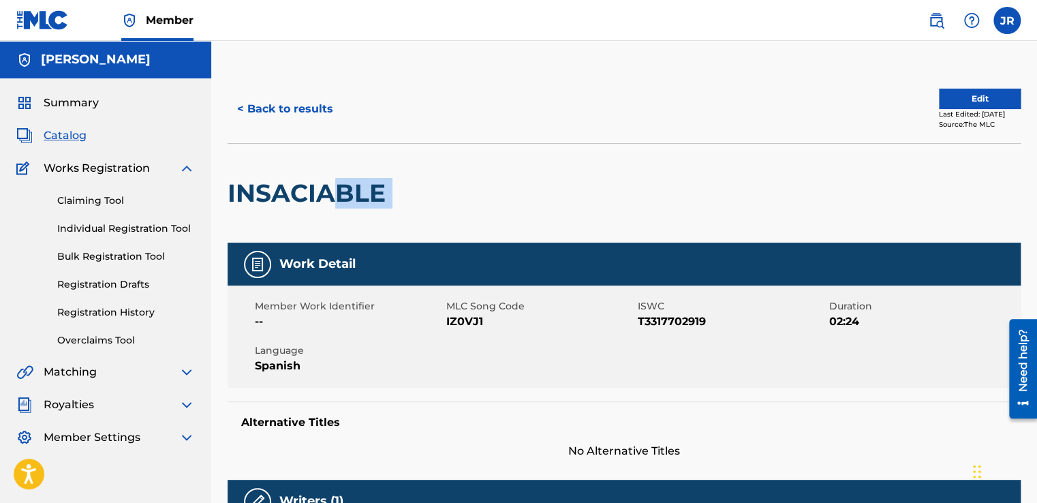
click at [416, 211] on div at bounding box center [483, 193] width 183 height 99
click at [134, 315] on link "Registration History" at bounding box center [126, 312] width 138 height 14
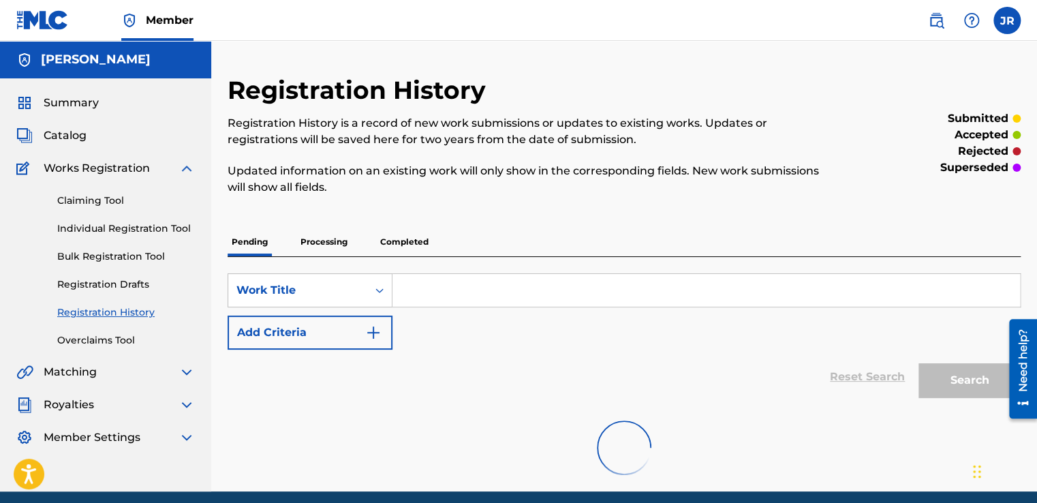
scroll to position [51, 0]
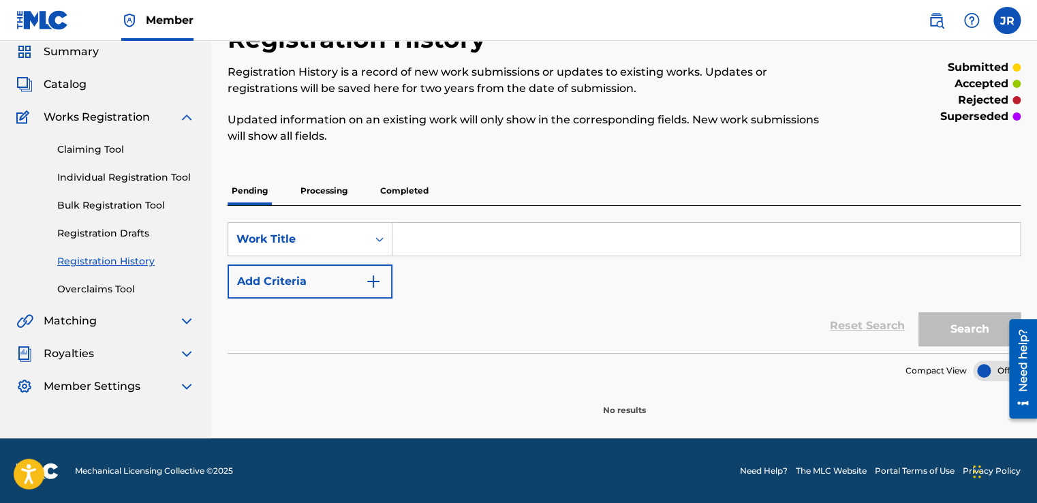
click at [399, 189] on p "Completed" at bounding box center [404, 190] width 57 height 29
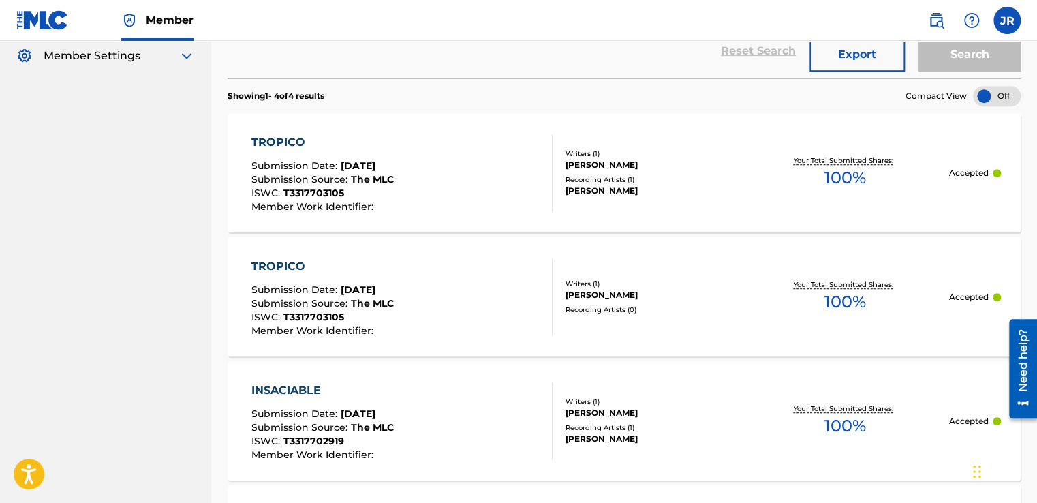
scroll to position [409, 0]
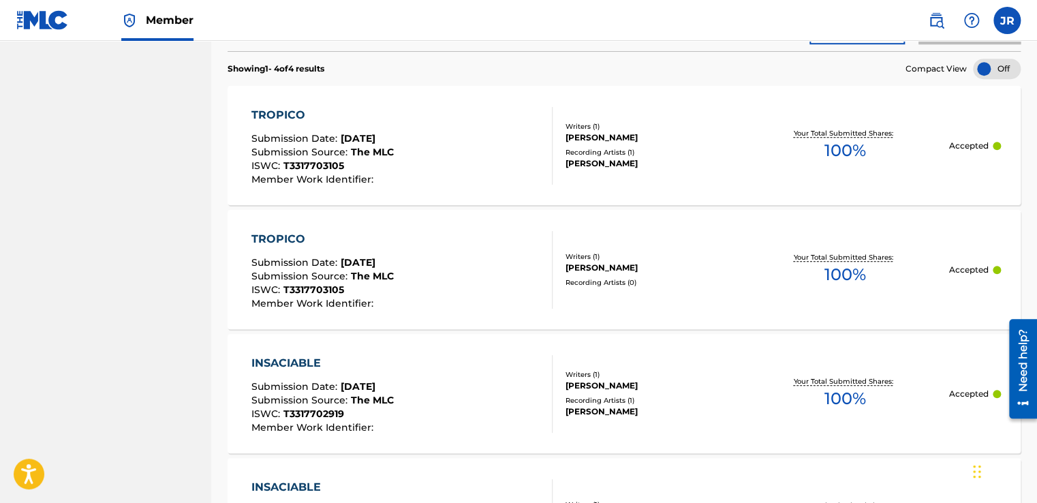
click at [585, 165] on div "[PERSON_NAME]" at bounding box center [653, 163] width 175 height 12
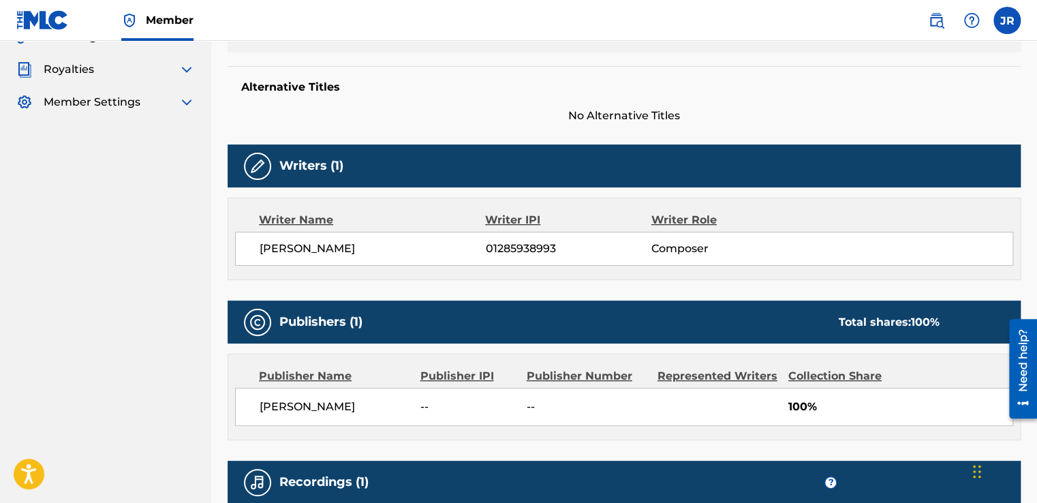
scroll to position [542, 0]
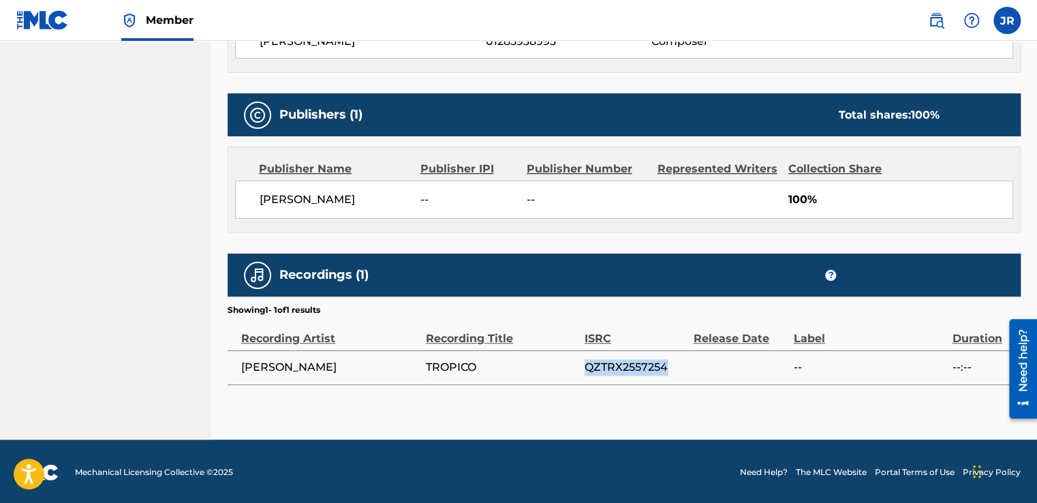
drag, startPoint x: 665, startPoint y: 367, endPoint x: 574, endPoint y: 369, distance: 91.3
click at [574, 369] on tr "[PERSON_NAME] TROPICO QZTRX2557254 -- --:--" at bounding box center [624, 367] width 793 height 34
copy tr "QZTRX2557254"
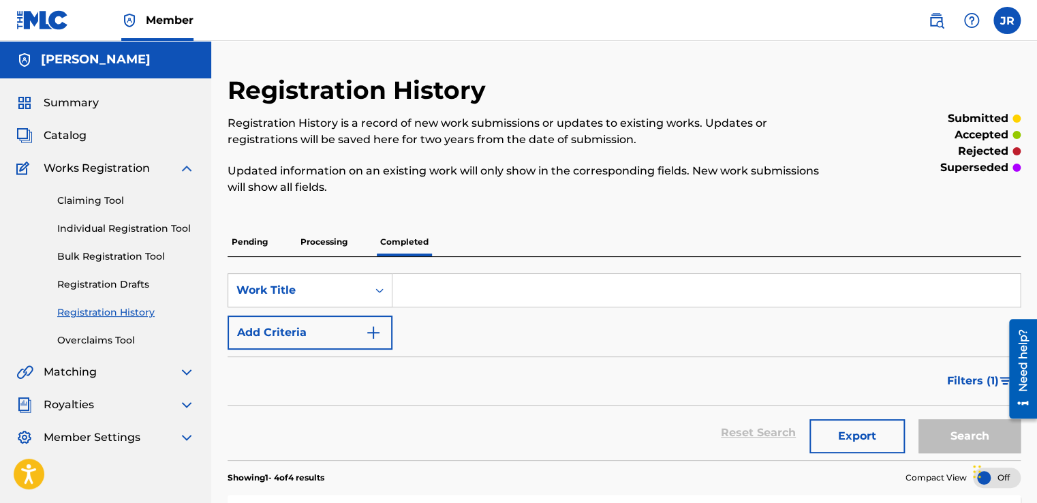
click at [80, 142] on span "Catalog" at bounding box center [65, 135] width 43 height 16
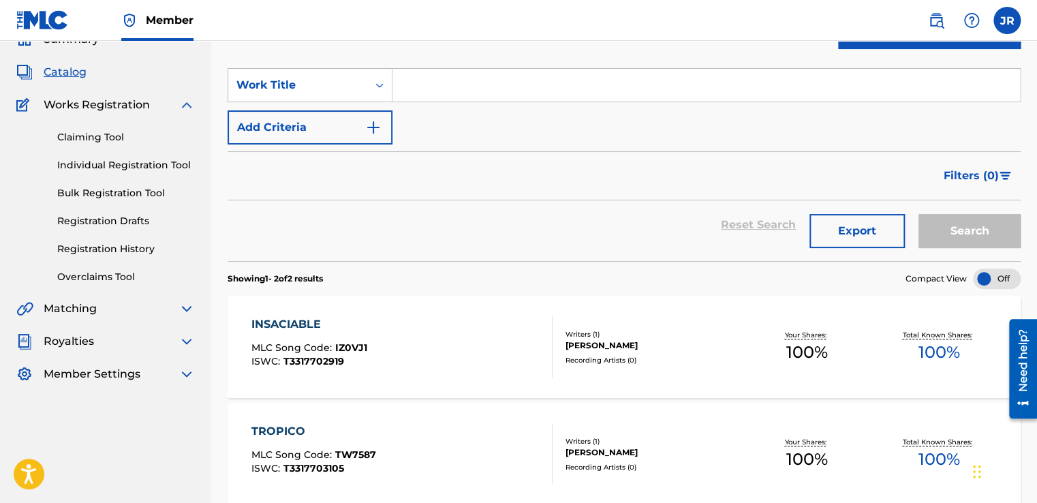
scroll to position [136, 0]
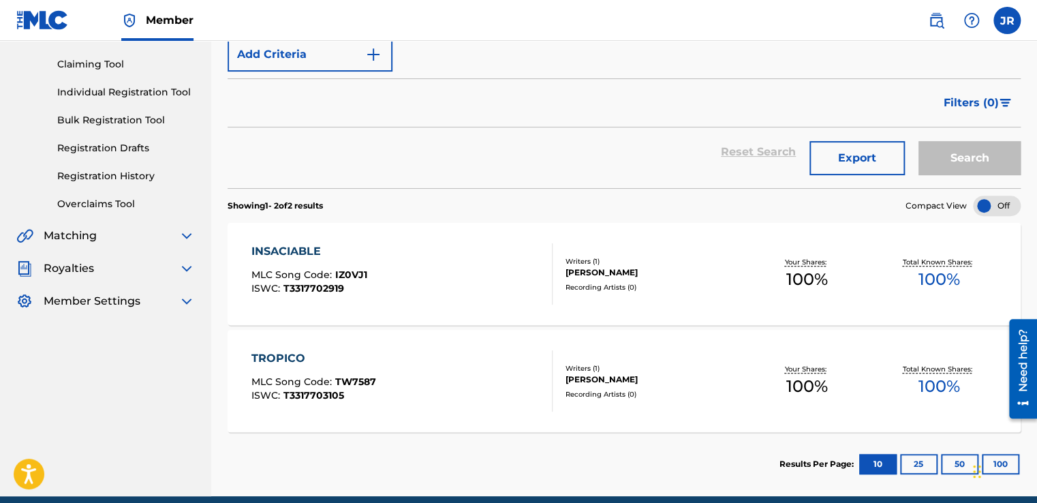
click at [422, 263] on div "INSACIABLE MLC Song Code : IZ0VJ1 ISWC : T3317702919" at bounding box center [401, 273] width 301 height 61
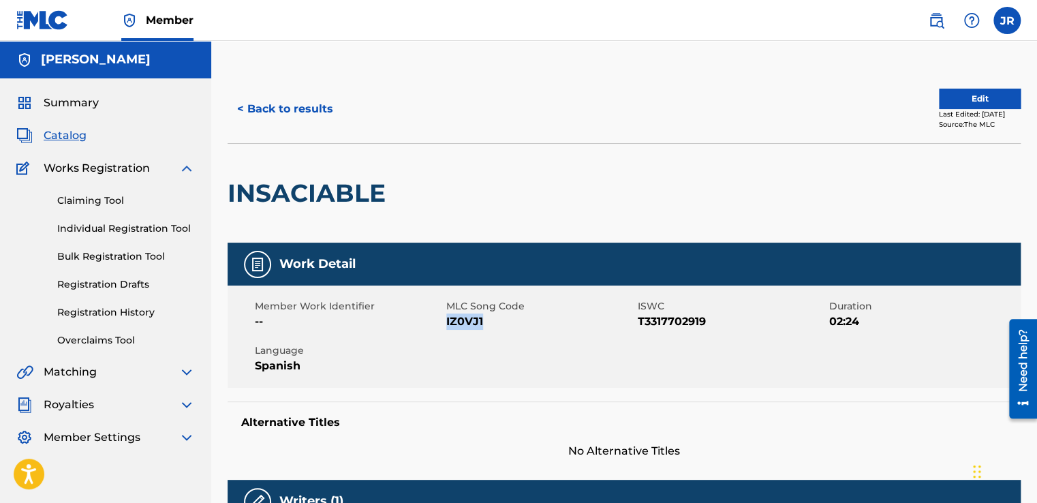
drag, startPoint x: 485, startPoint y: 320, endPoint x: 446, endPoint y: 328, distance: 40.4
click at [446, 328] on span "IZ0VJ1" at bounding box center [540, 321] width 188 height 16
copy span "IZ0VJ1"
